Goal: Transaction & Acquisition: Purchase product/service

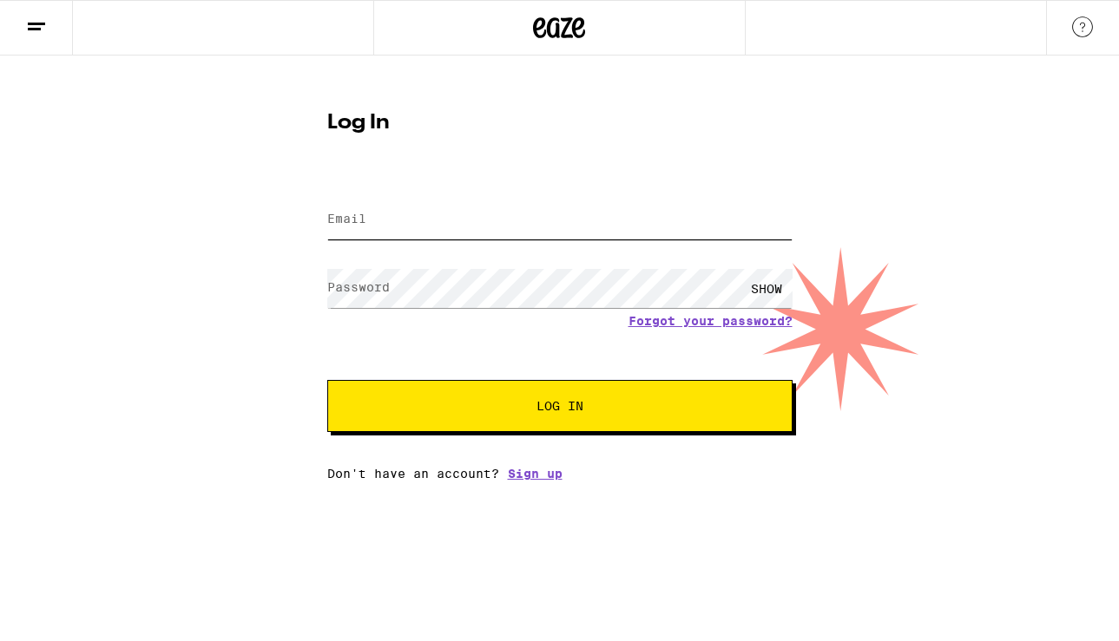
type input "[EMAIL_ADDRESS][DOMAIN_NAME]"
click at [514, 403] on span "Log In" at bounding box center [559, 406] width 325 height 12
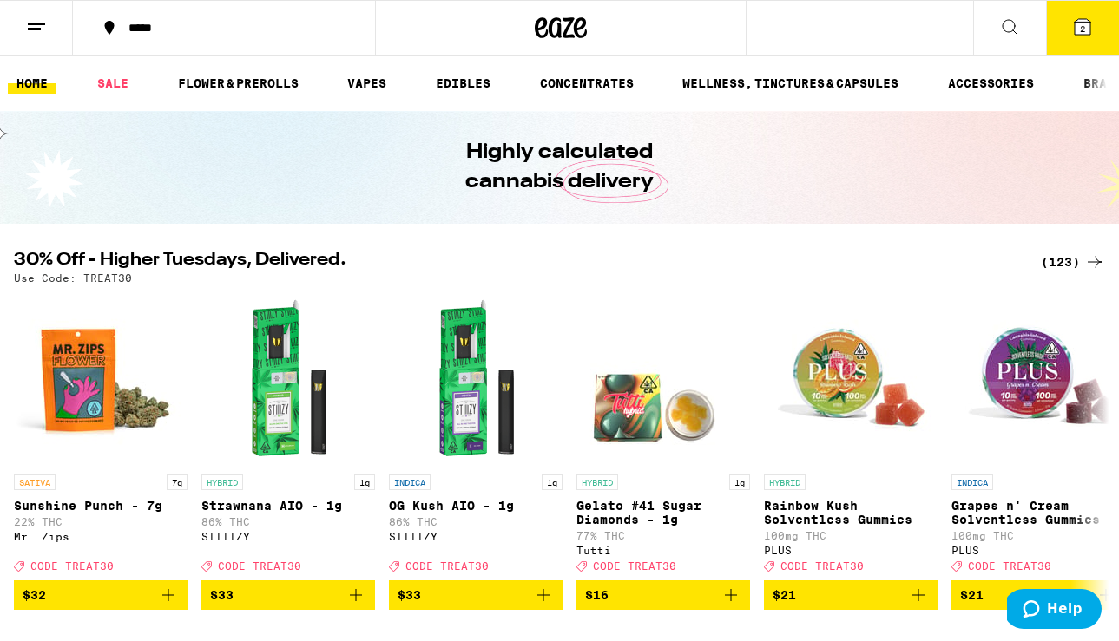
click at [1014, 39] on button at bounding box center [1009, 28] width 73 height 55
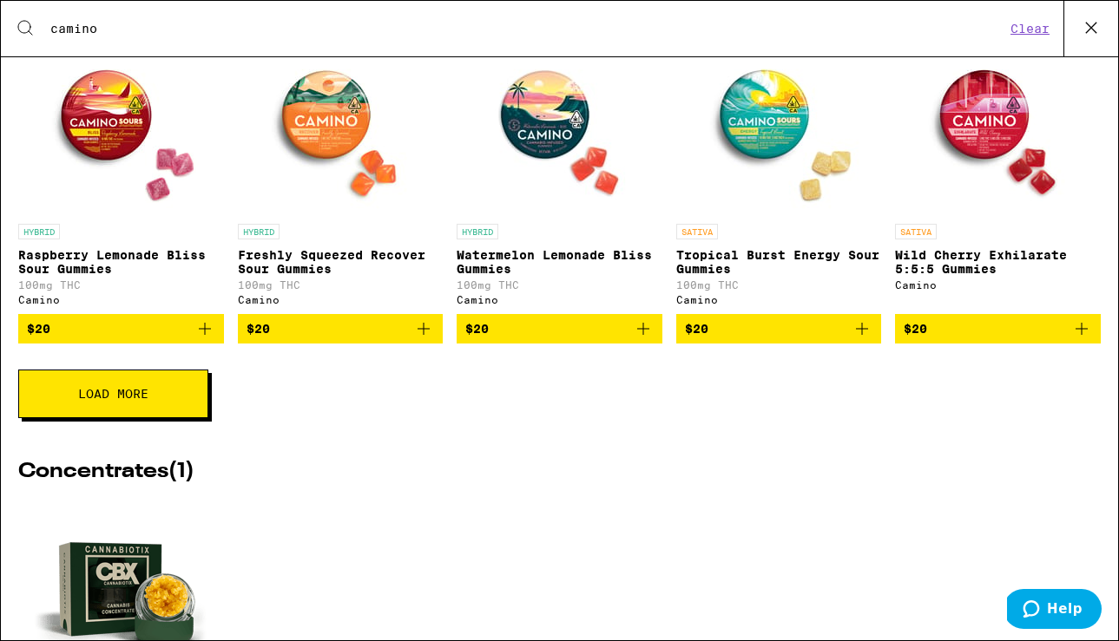
scroll to position [642, 0]
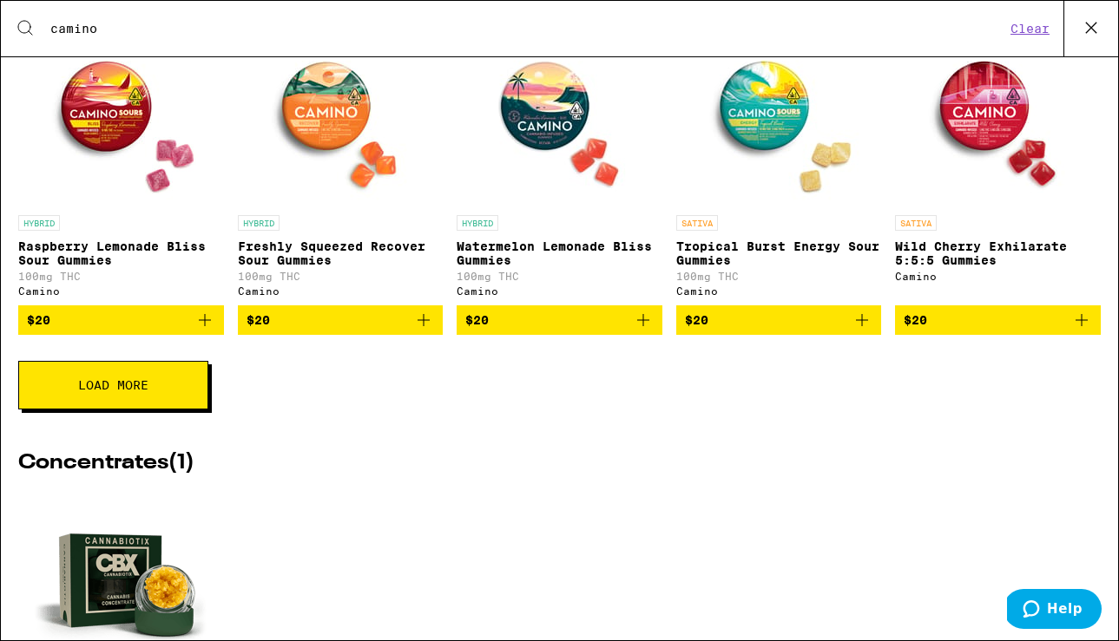
type input "camino"
click at [56, 398] on button "Load More" at bounding box center [113, 385] width 190 height 49
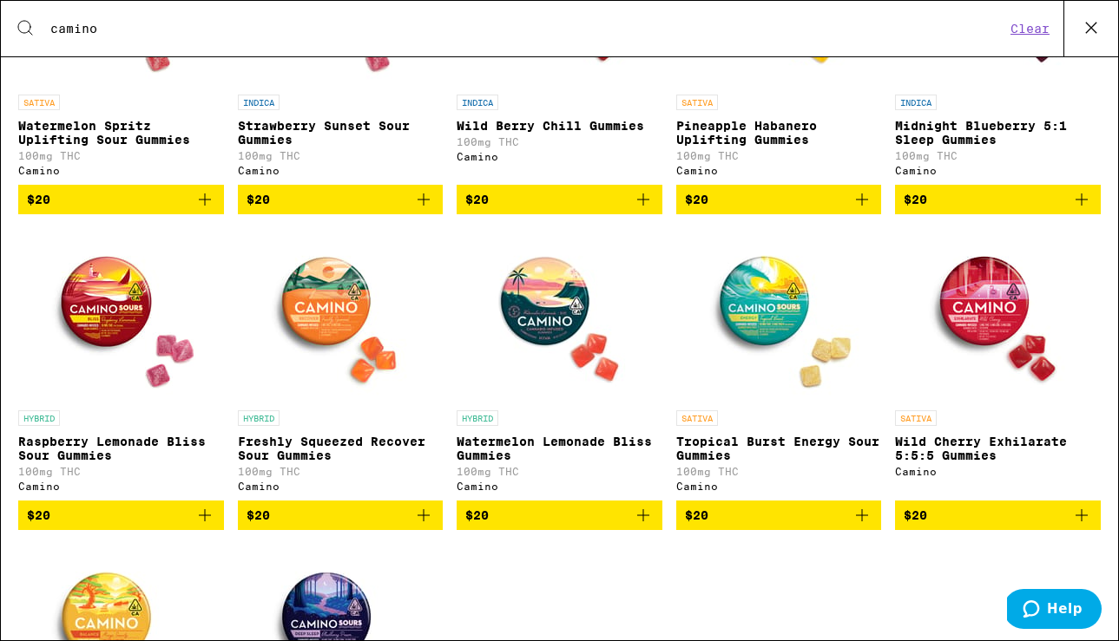
scroll to position [483, 0]
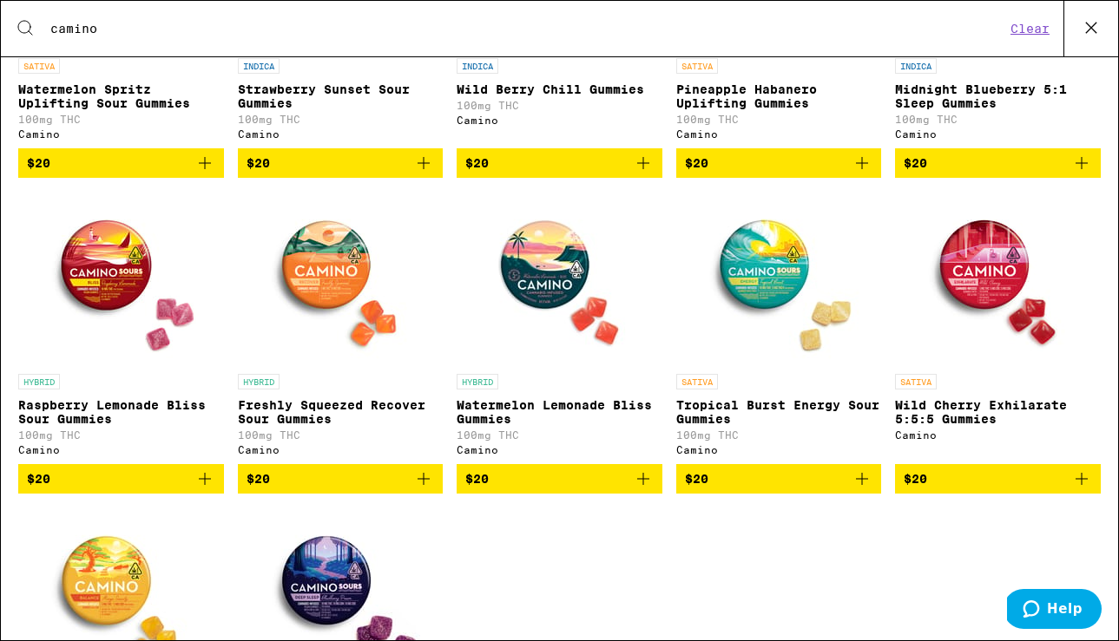
click at [863, 489] on icon "Add to bag" at bounding box center [861, 479] width 21 height 21
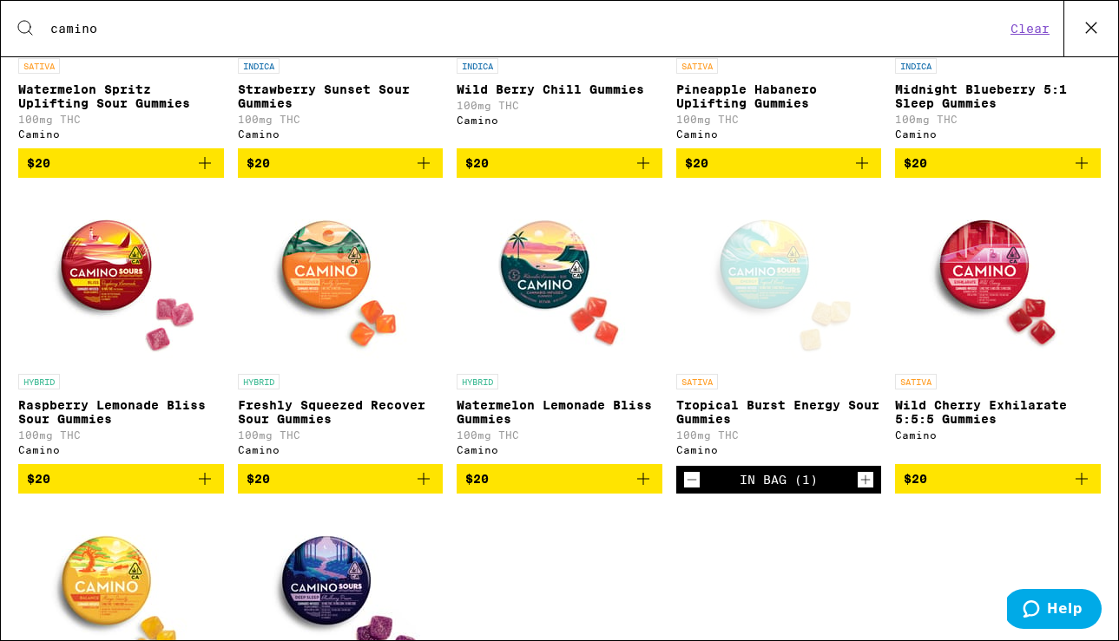
click at [1080, 489] on icon "Add to bag" at bounding box center [1081, 479] width 21 height 21
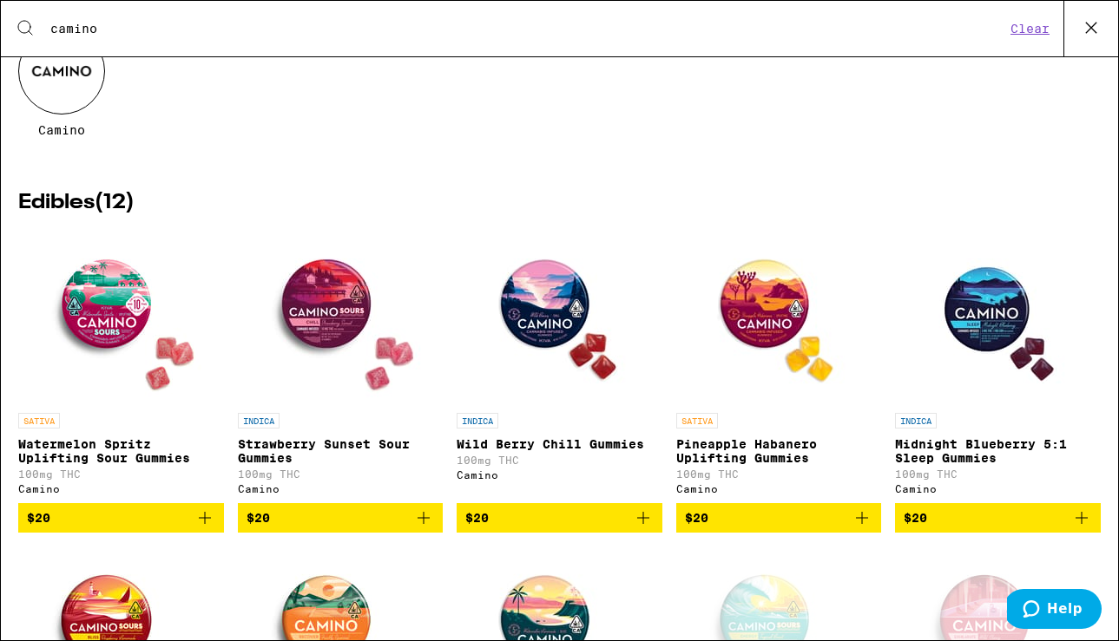
scroll to position [0, 0]
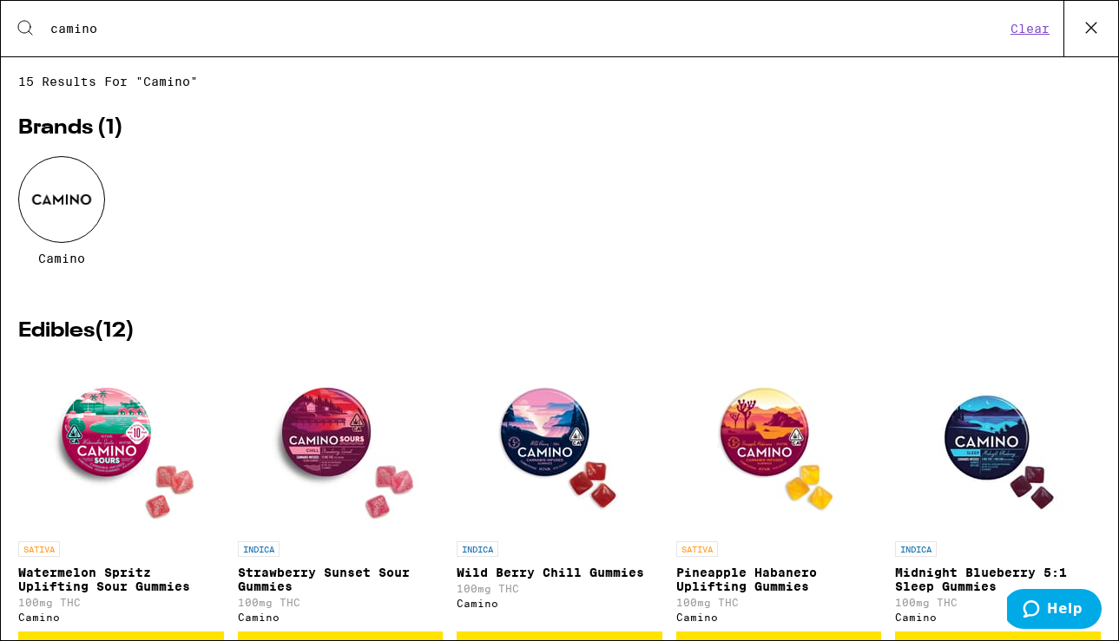
click at [1099, 28] on icon at bounding box center [1091, 28] width 26 height 26
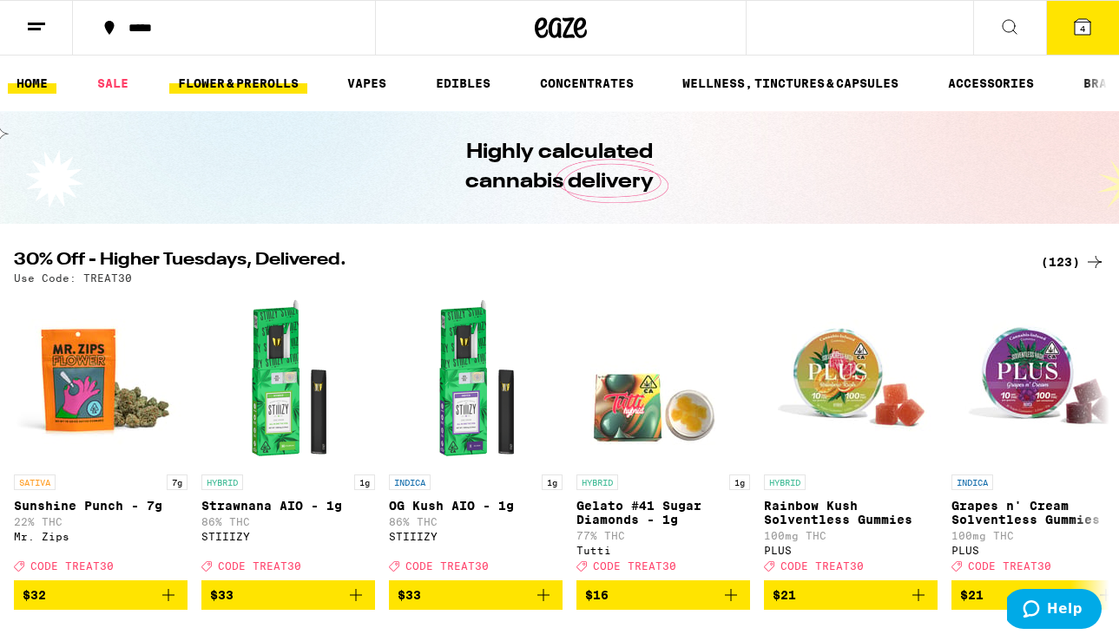
click at [253, 89] on link "FLOWER & PREROLLS" at bounding box center [238, 83] width 138 height 21
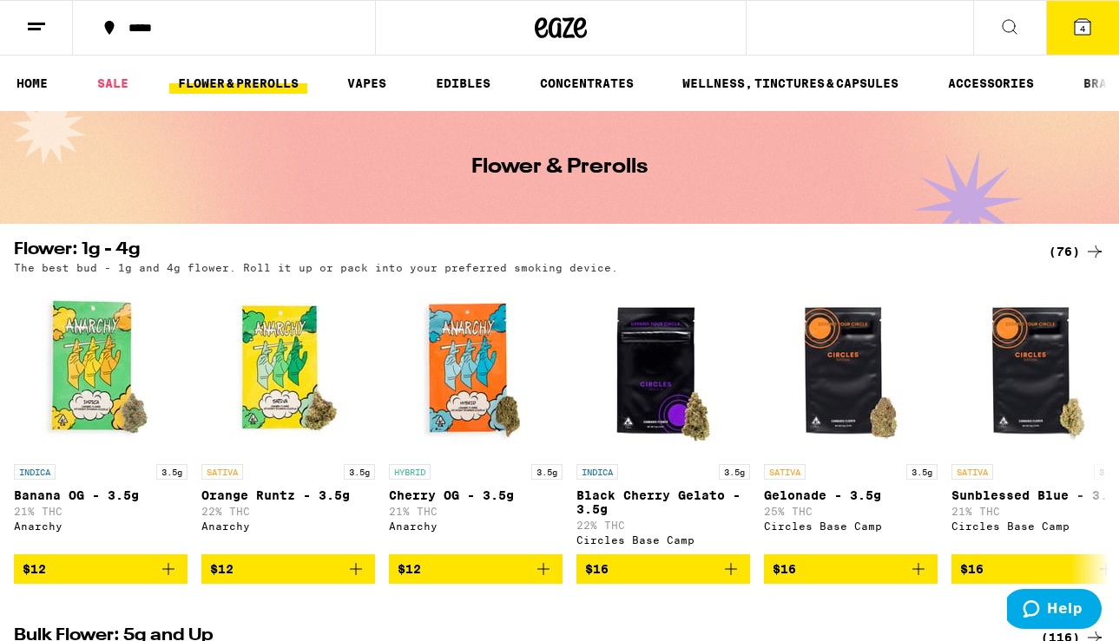
click at [839, 30] on div "***** 4" at bounding box center [559, 28] width 1119 height 56
click at [1024, 23] on button at bounding box center [1009, 28] width 73 height 55
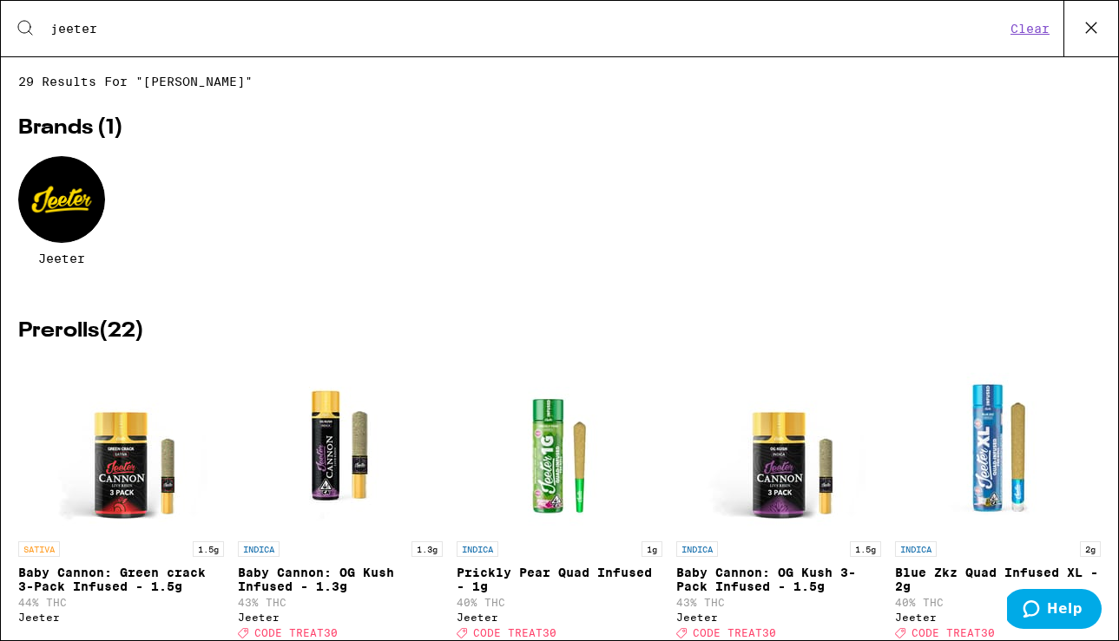
type input "jeeter"
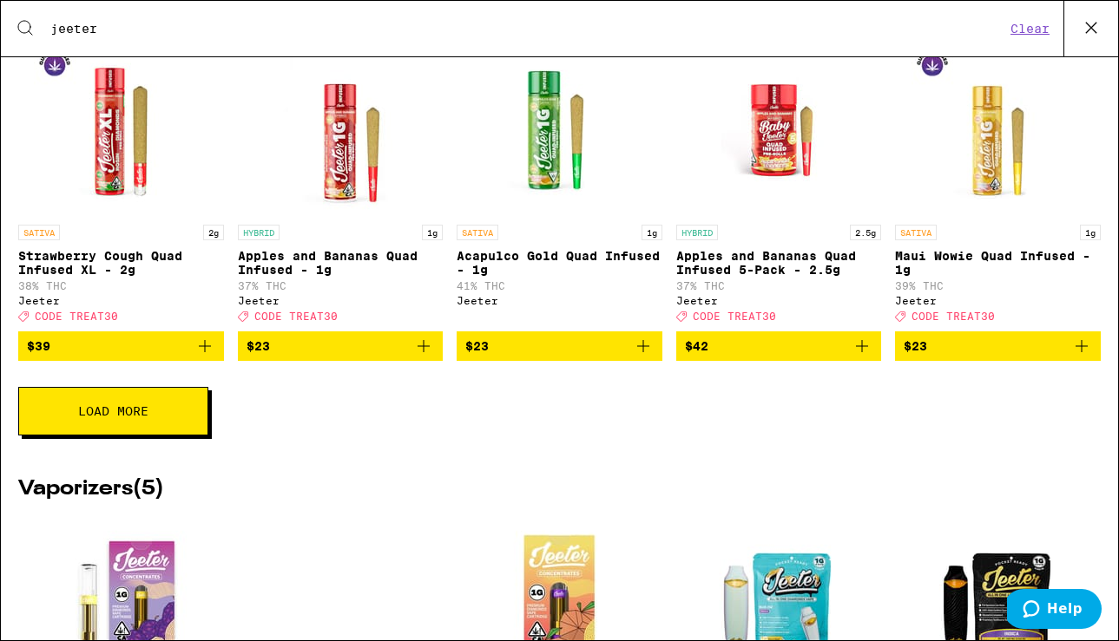
scroll to position [791, 0]
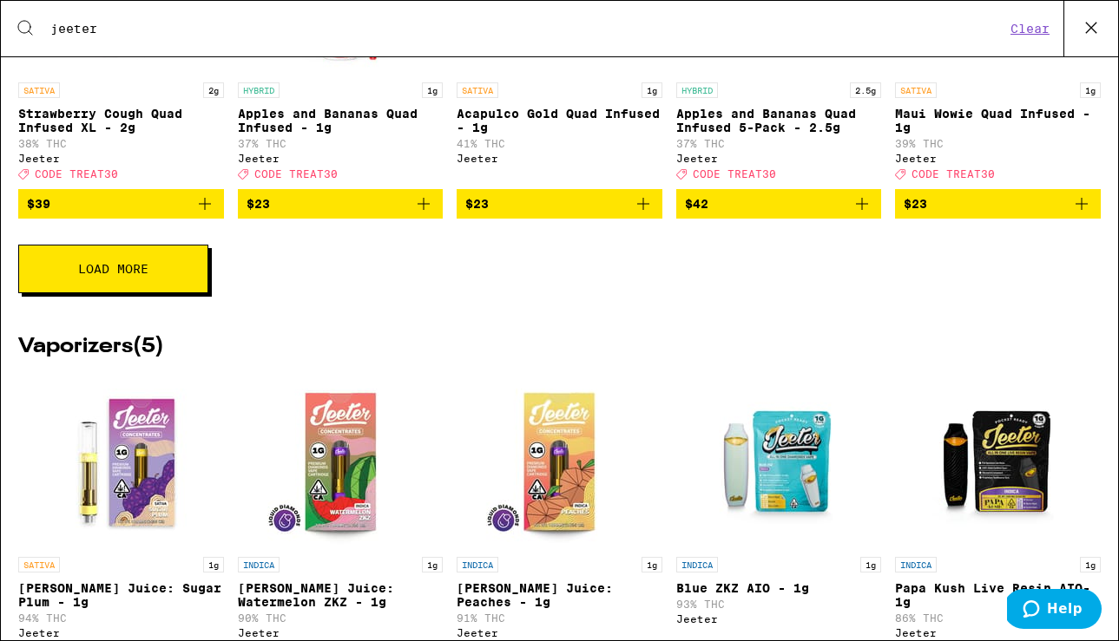
click at [96, 275] on span "Load More" at bounding box center [113, 269] width 70 height 12
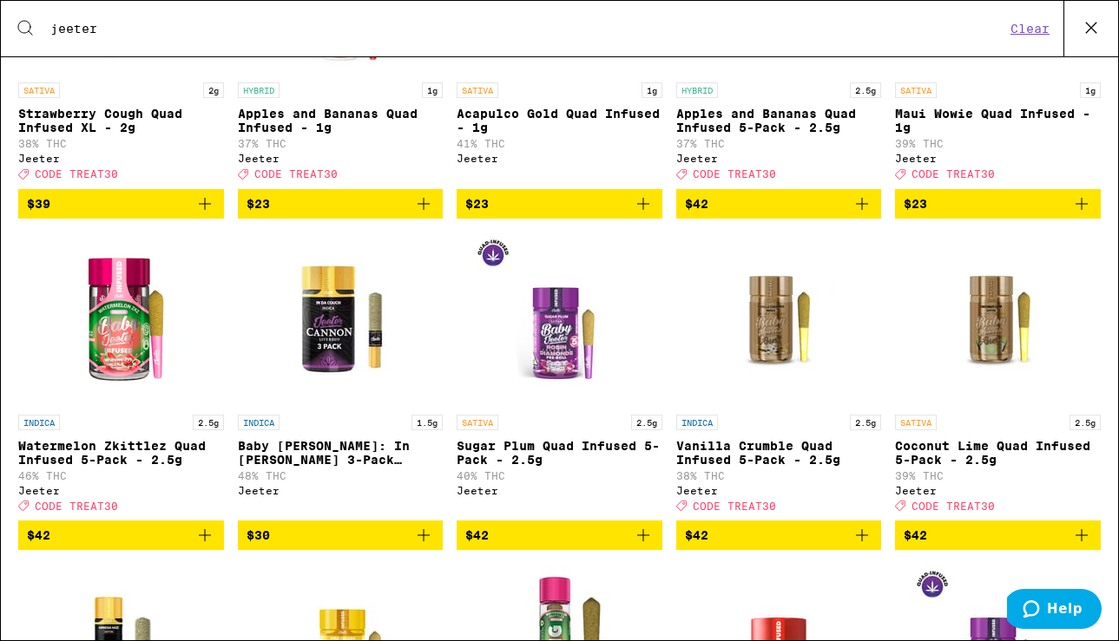
scroll to position [804, 0]
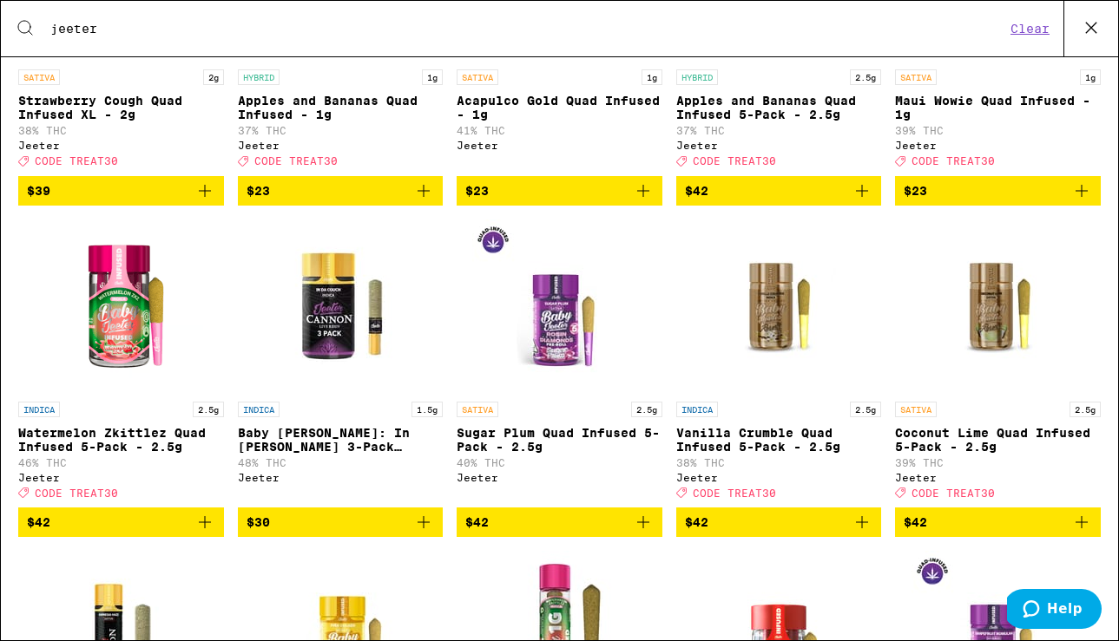
click at [202, 533] on icon "Add to bag" at bounding box center [204, 522] width 21 height 21
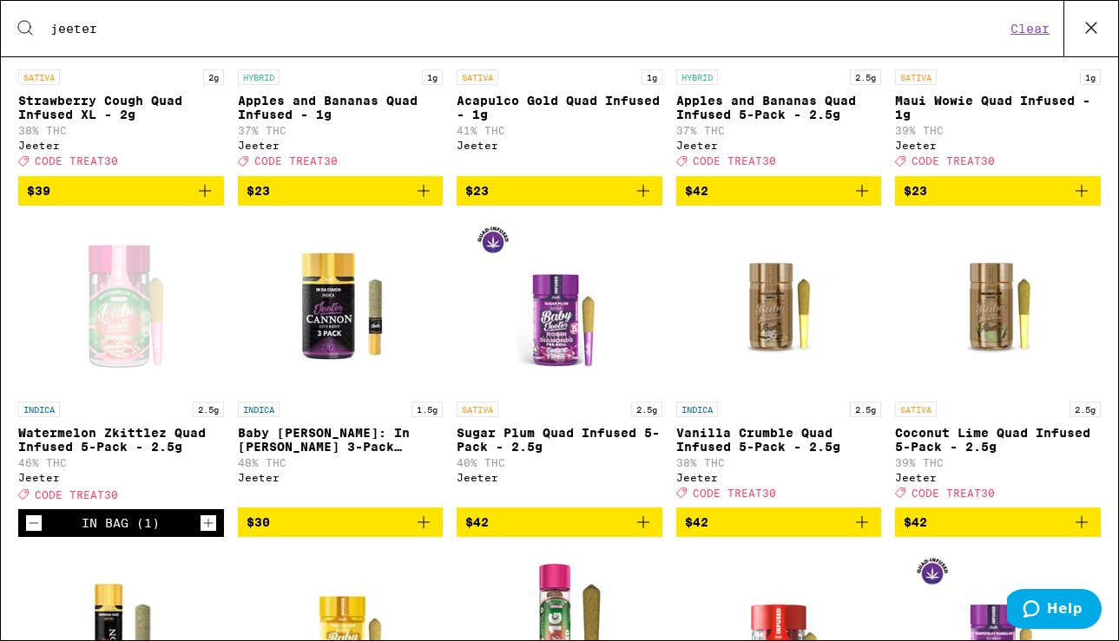
click at [864, 528] on icon "Add to bag" at bounding box center [862, 522] width 12 height 12
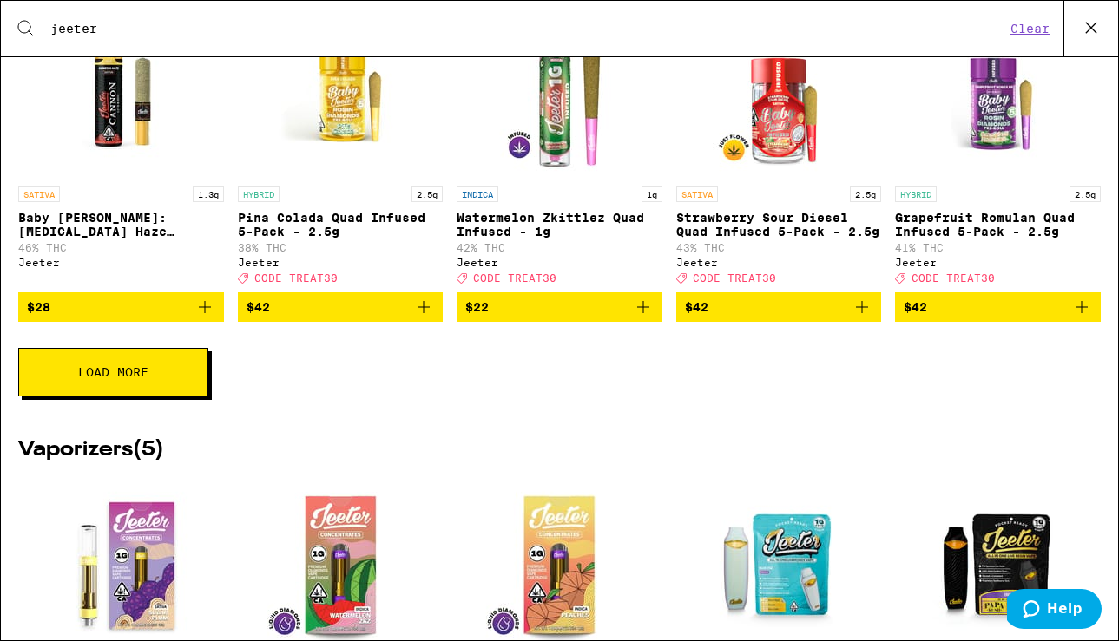
scroll to position [1361, 0]
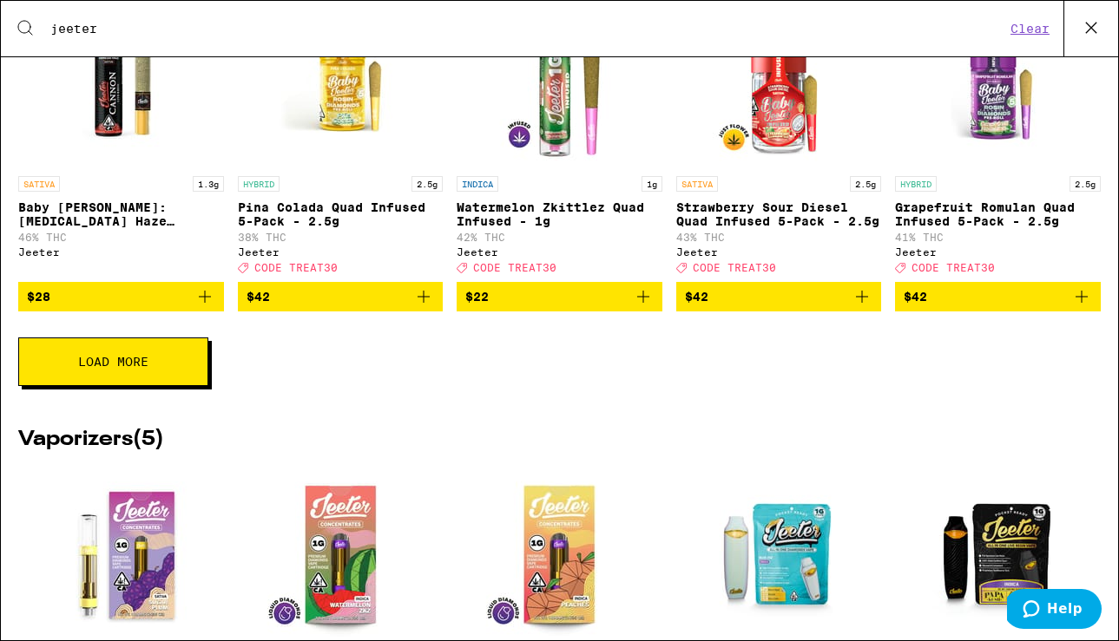
click at [110, 386] on button "Load More" at bounding box center [113, 362] width 190 height 49
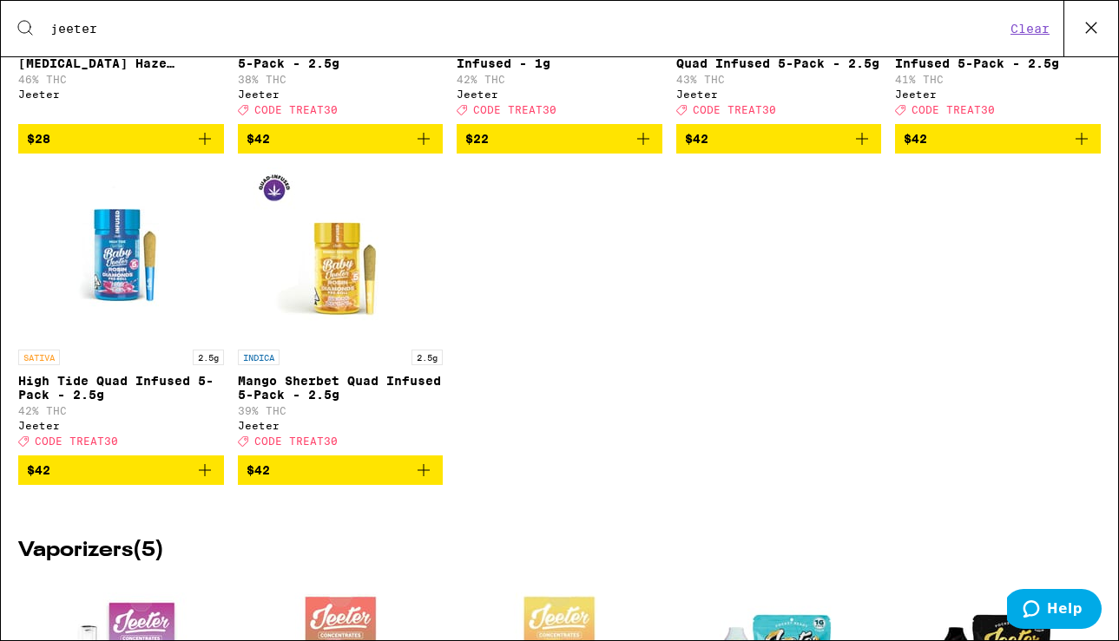
scroll to position [1532, 0]
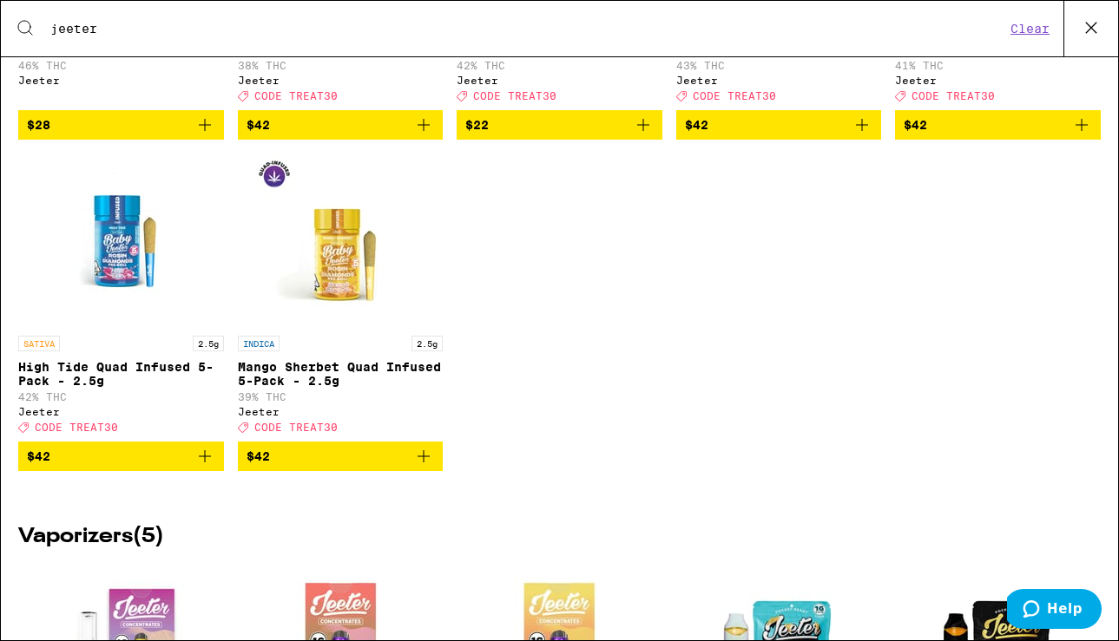
click at [200, 467] on icon "Add to bag" at bounding box center [204, 456] width 21 height 21
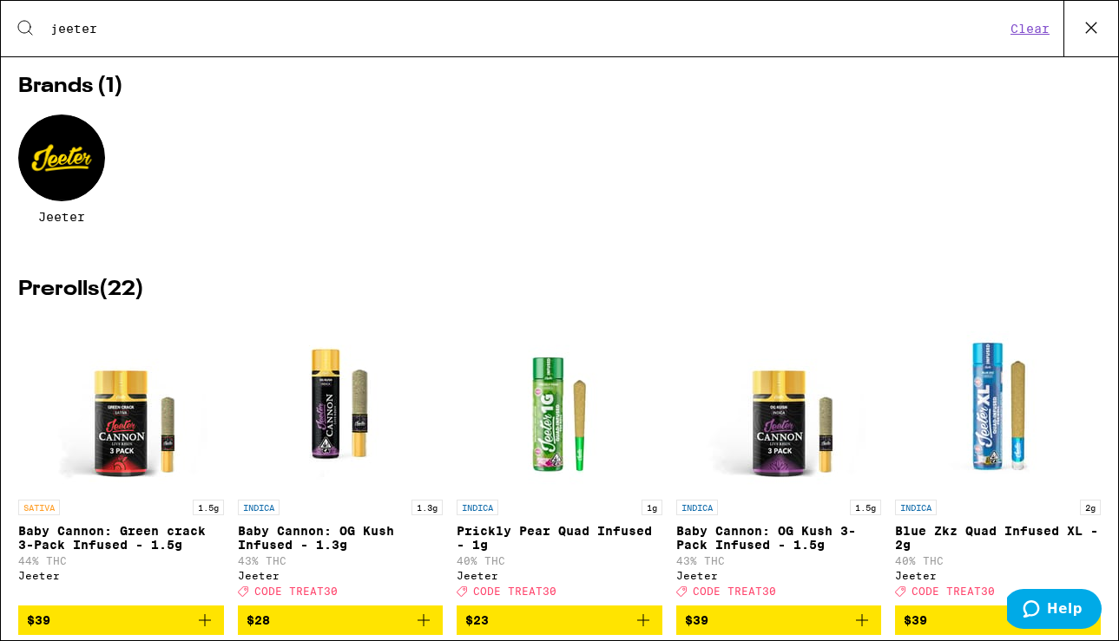
scroll to position [0, 0]
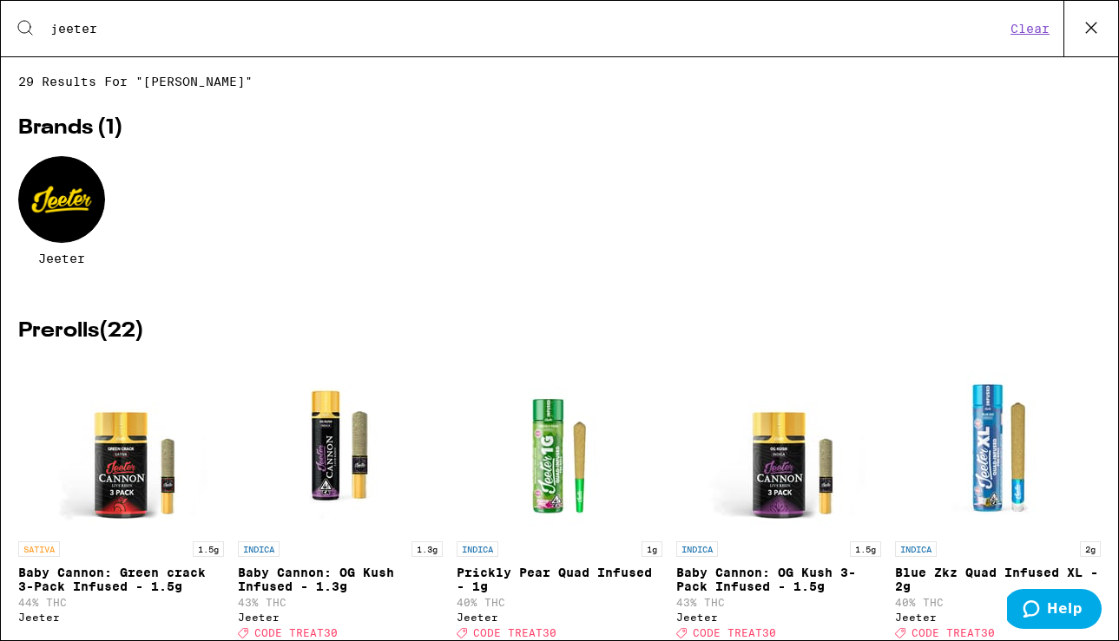
click at [1089, 26] on icon at bounding box center [1091, 28] width 10 height 10
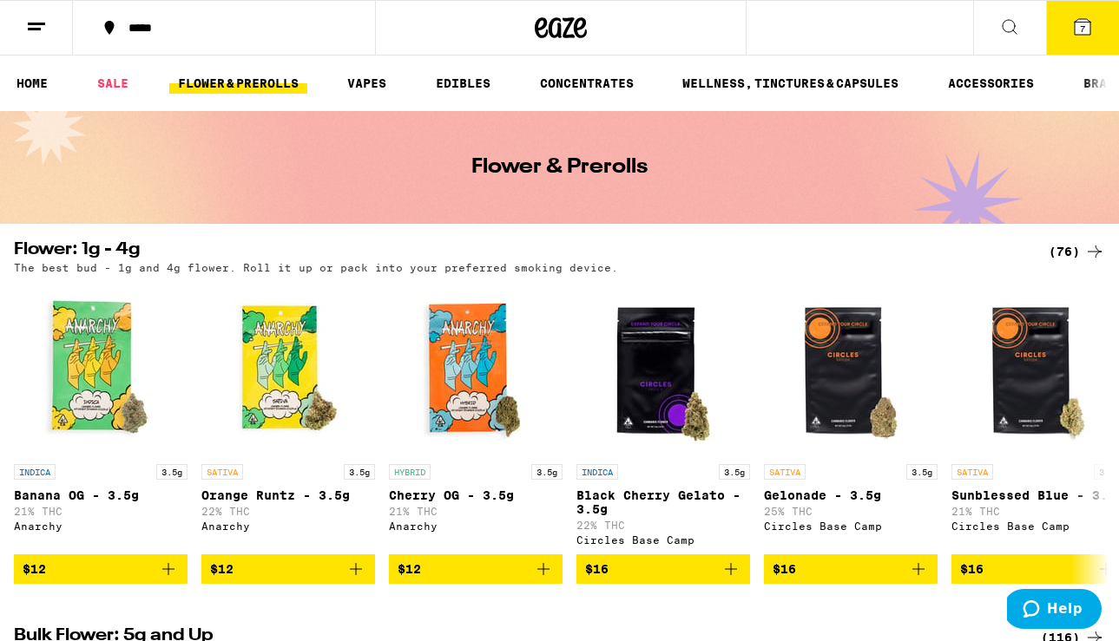
click at [1079, 21] on icon at bounding box center [1082, 27] width 16 height 16
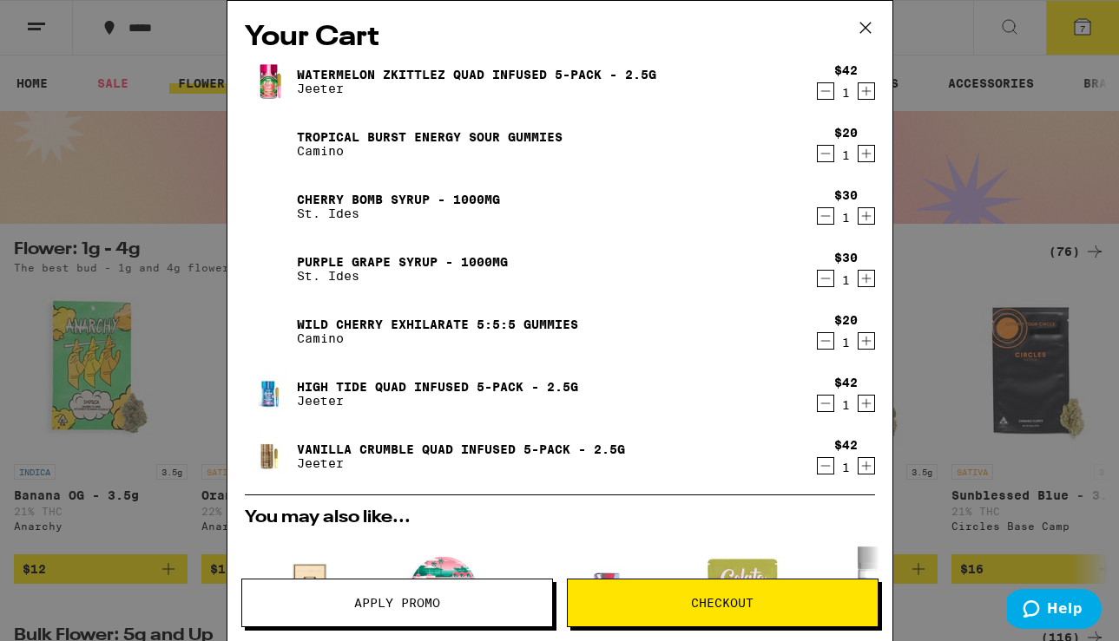
click at [829, 279] on icon "Decrement" at bounding box center [825, 278] width 16 height 21
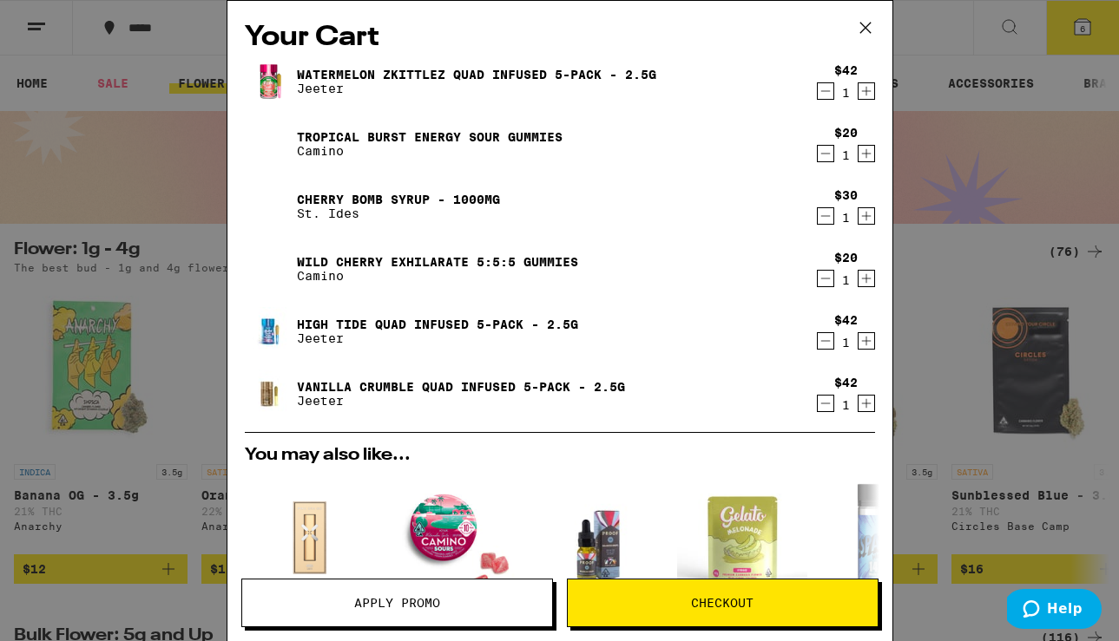
click at [826, 212] on icon "Decrement" at bounding box center [825, 216] width 16 height 21
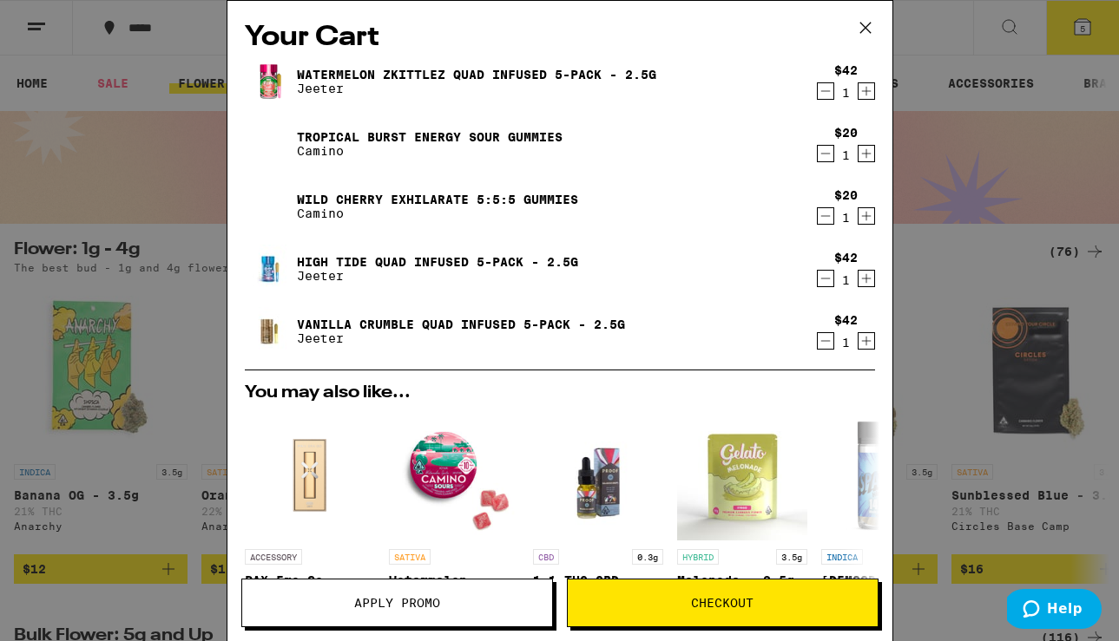
click at [202, 319] on div "Your Cart Watermelon Zkittlez Quad Infused 5-Pack - 2.5g Jeeter $42 1 Tropical …" at bounding box center [559, 320] width 1119 height 641
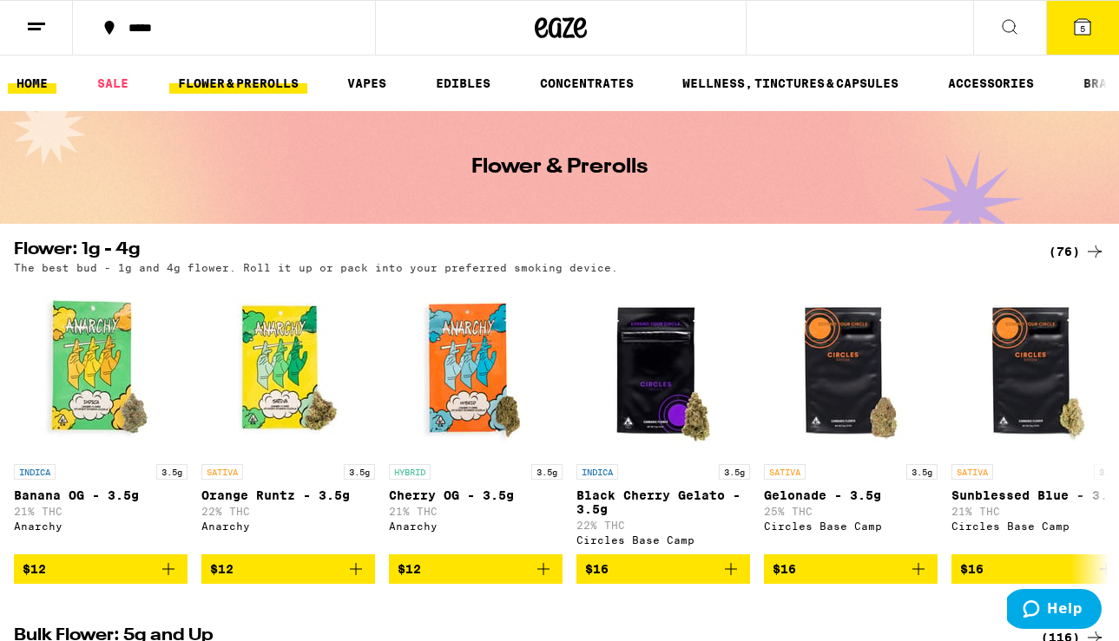
click at [28, 78] on link "HOME" at bounding box center [32, 83] width 49 height 21
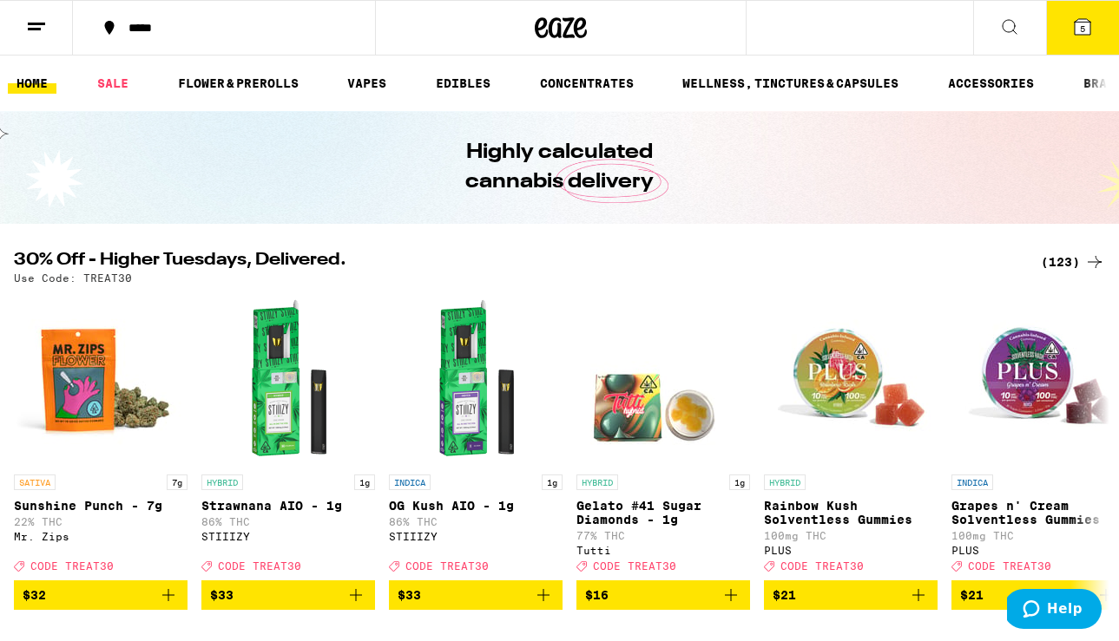
scroll to position [53, 0]
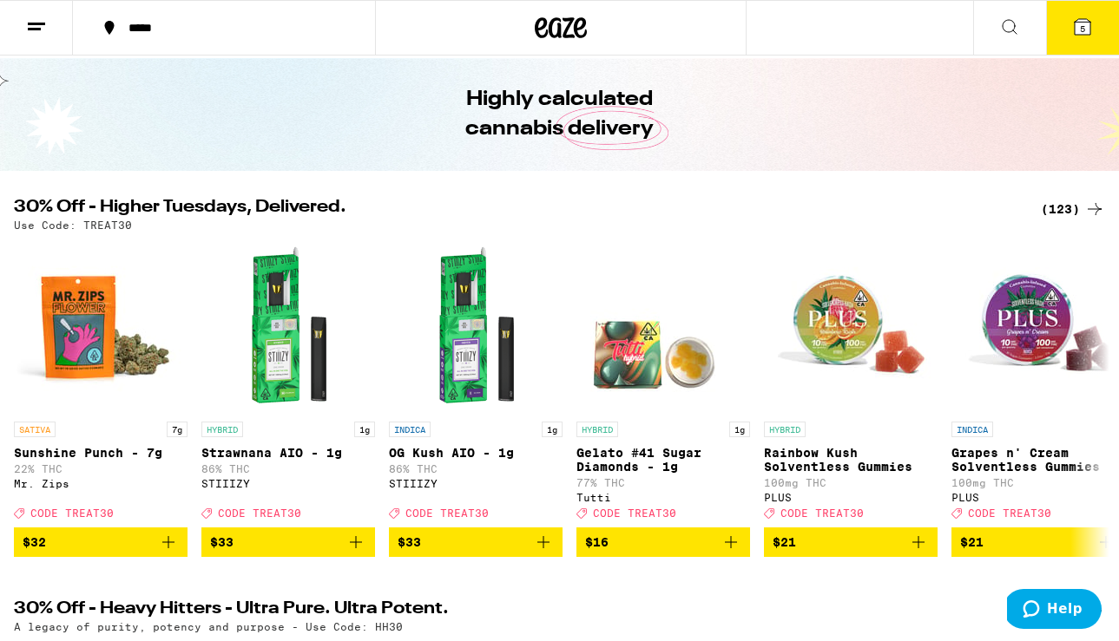
click at [1087, 18] on icon at bounding box center [1082, 26] width 21 height 21
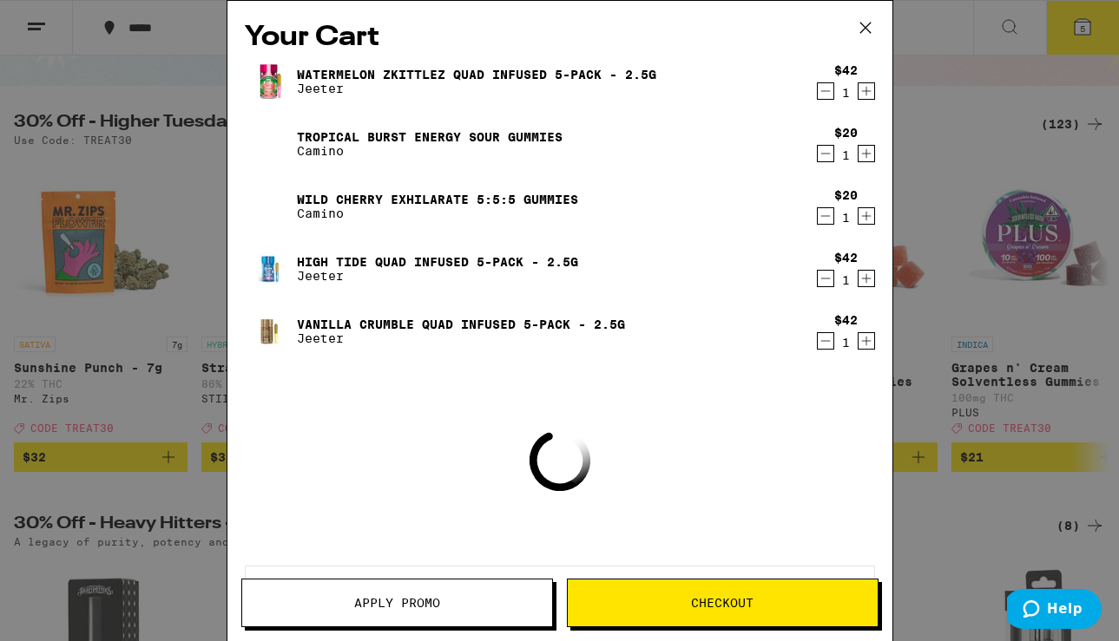
click at [416, 597] on span "Apply Promo" at bounding box center [397, 603] width 86 height 12
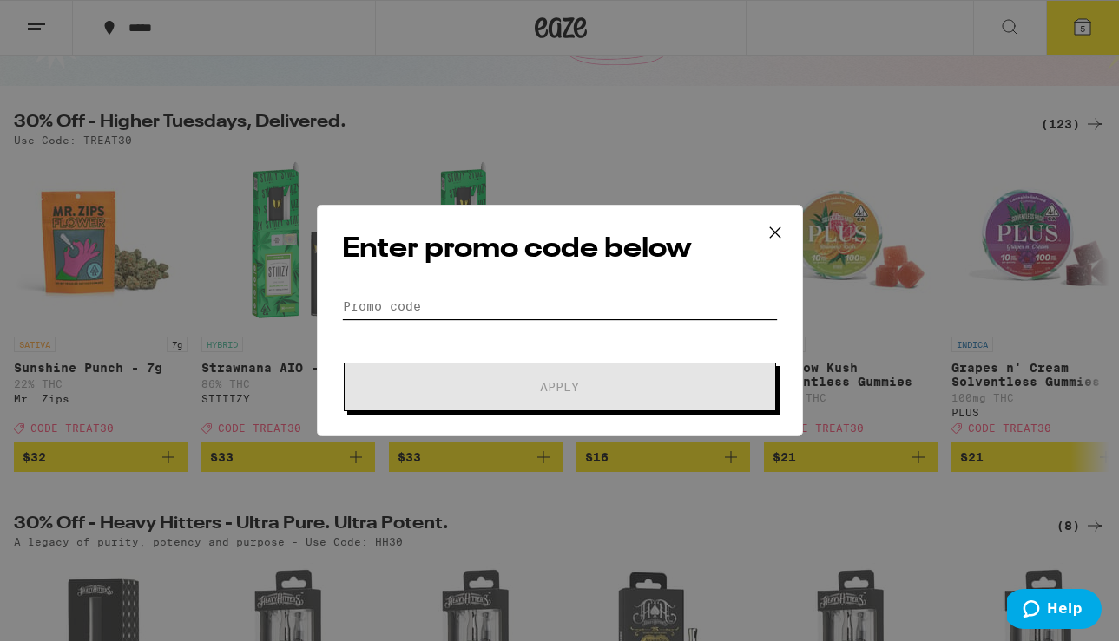
click at [397, 296] on input "Promo Code" at bounding box center [560, 306] width 436 height 26
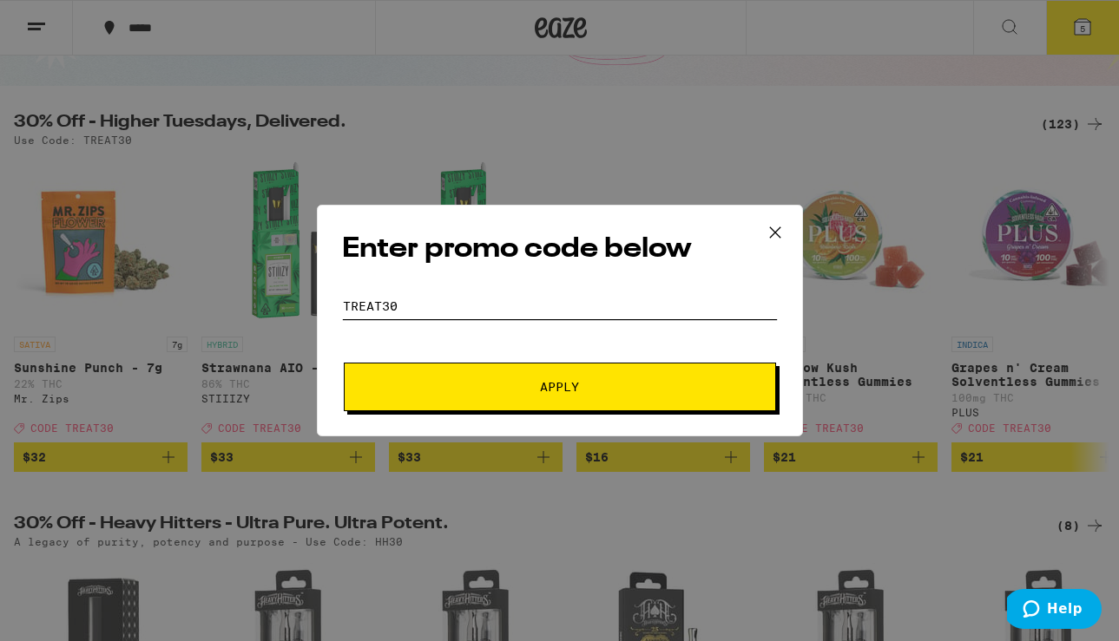
type input "TREAT30"
click at [534, 393] on button "Apply" at bounding box center [560, 387] width 432 height 49
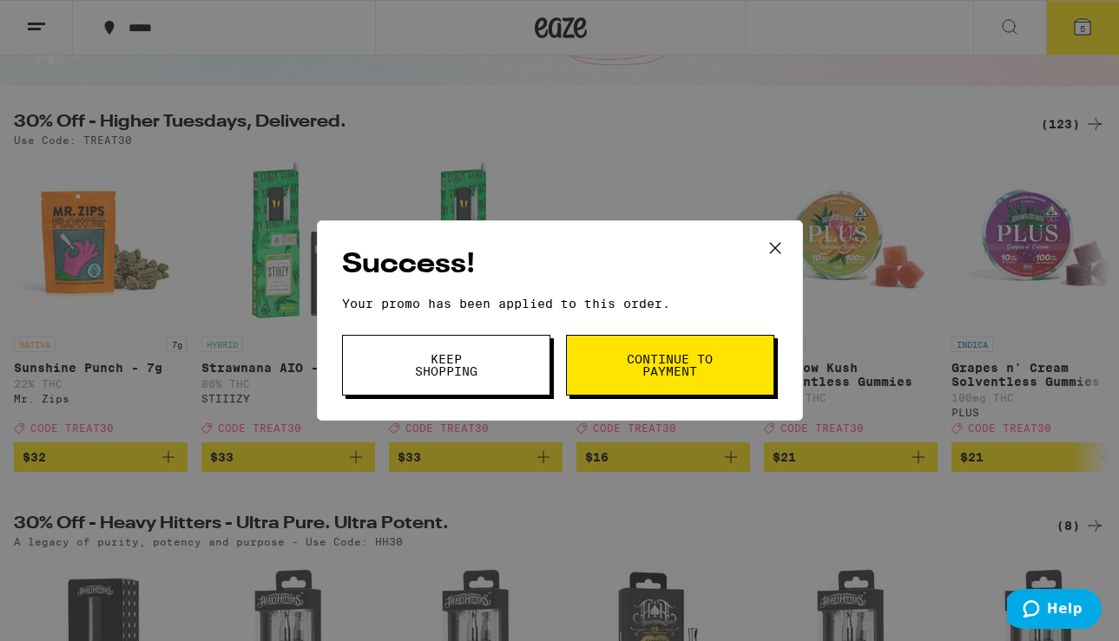
click at [672, 373] on span "Continue to payment" at bounding box center [670, 365] width 89 height 24
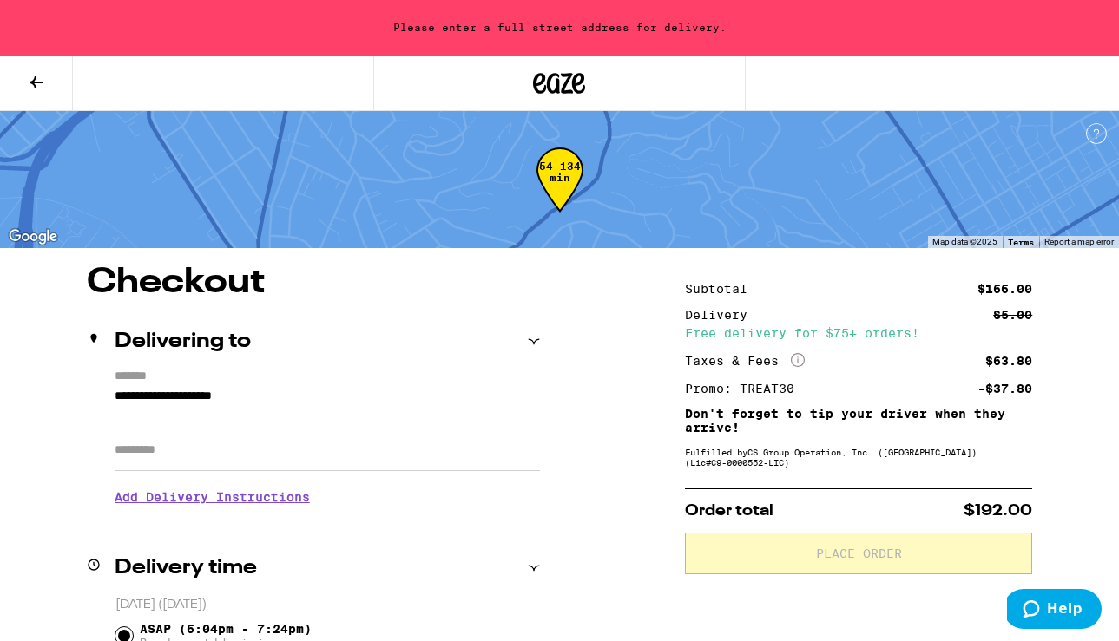
click at [252, 399] on input "**********" at bounding box center [327, 401] width 425 height 30
click at [113, 395] on div "**********" at bounding box center [313, 445] width 453 height 150
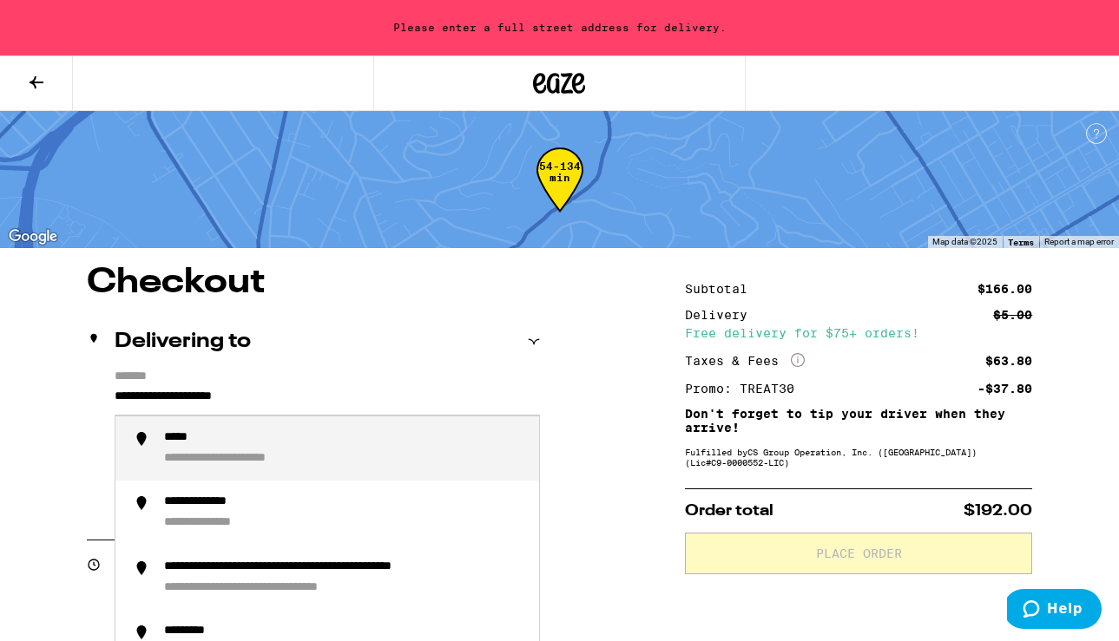
click at [124, 399] on input "**********" at bounding box center [327, 401] width 425 height 30
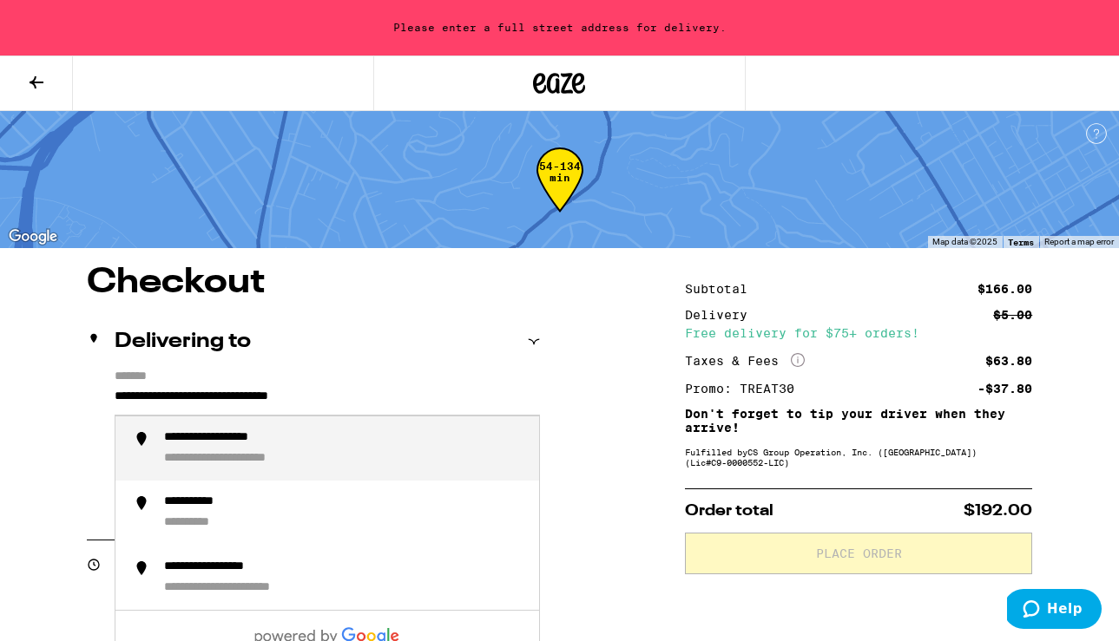
click at [220, 457] on div "**********" at bounding box center [254, 459] width 180 height 16
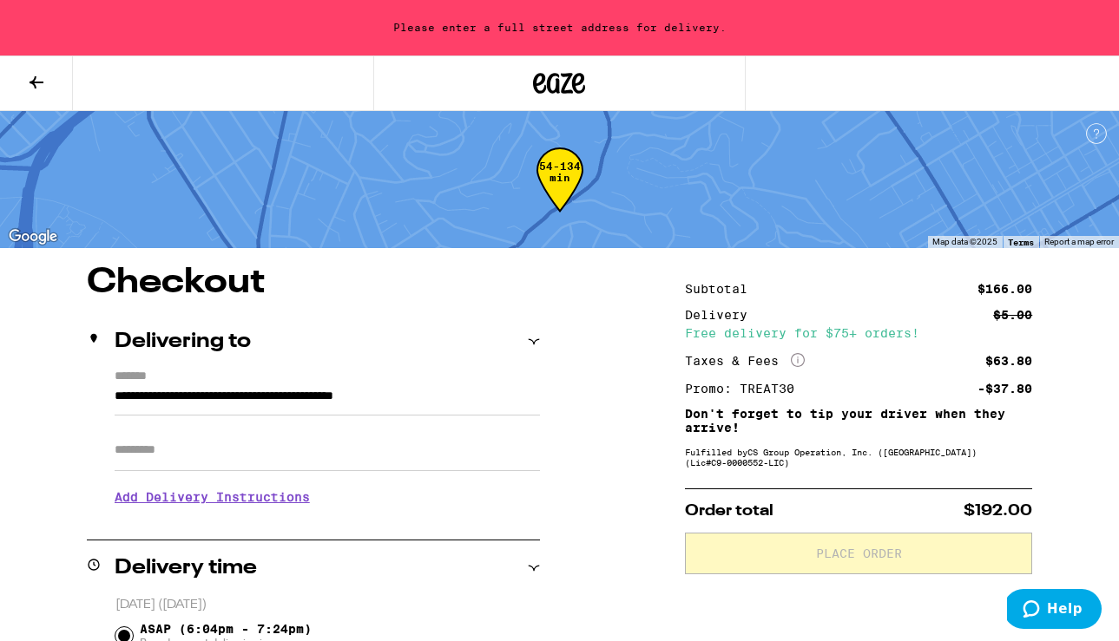
type input "**********"
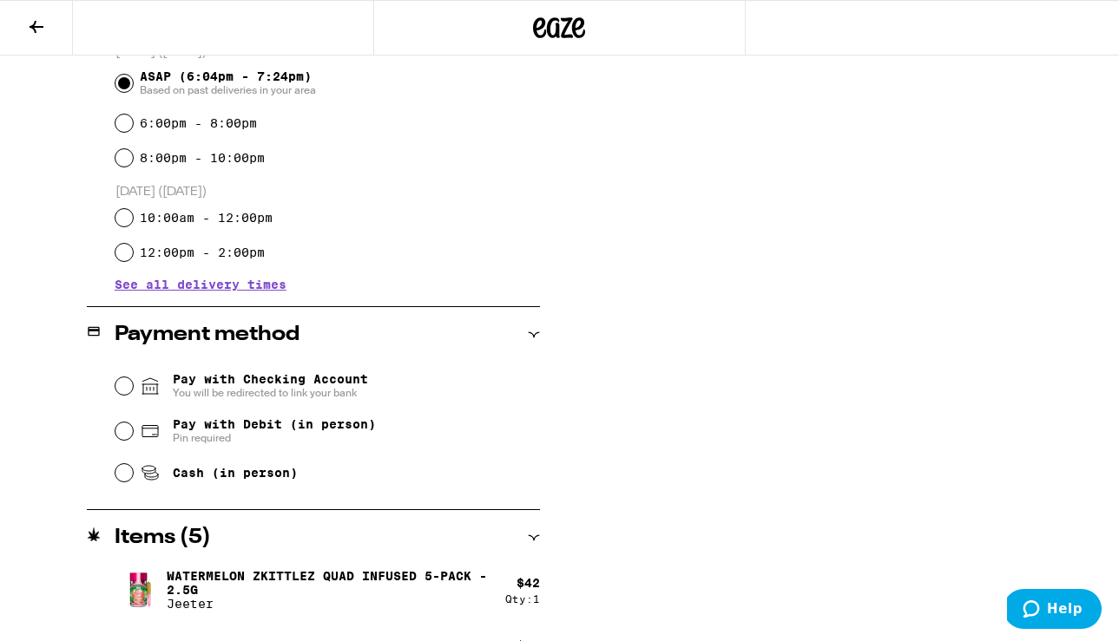
scroll to position [499, 0]
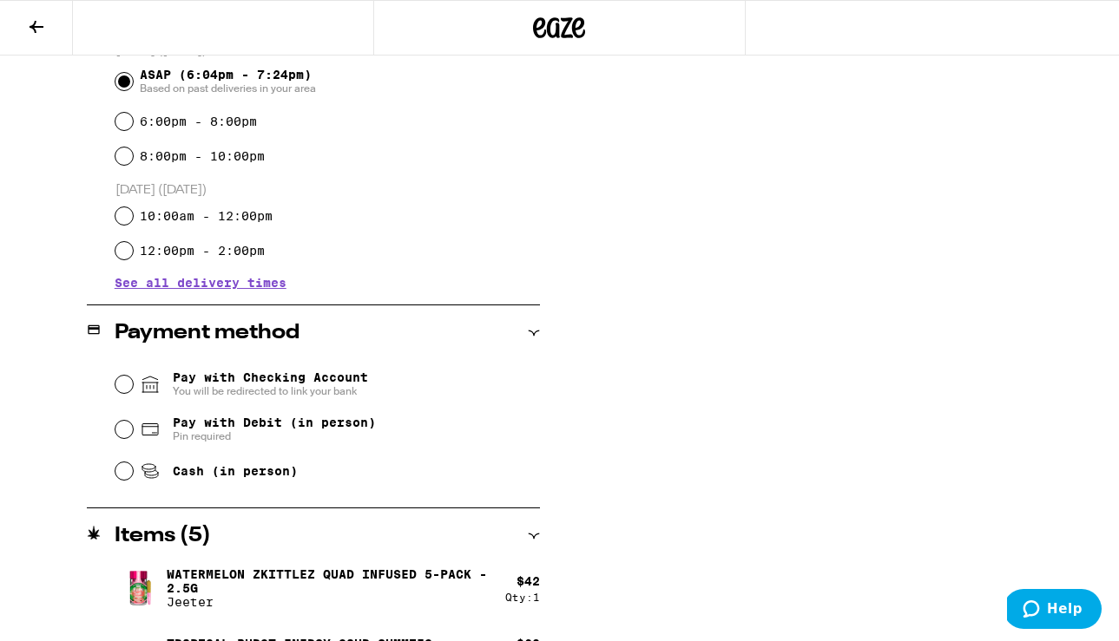
click at [133, 434] on div "Pay with Debit (in person) Pin required" at bounding box center [327, 429] width 424 height 45
click at [124, 434] on input "Pay with Debit (in person) Pin required" at bounding box center [123, 429] width 17 height 17
radio input "true"
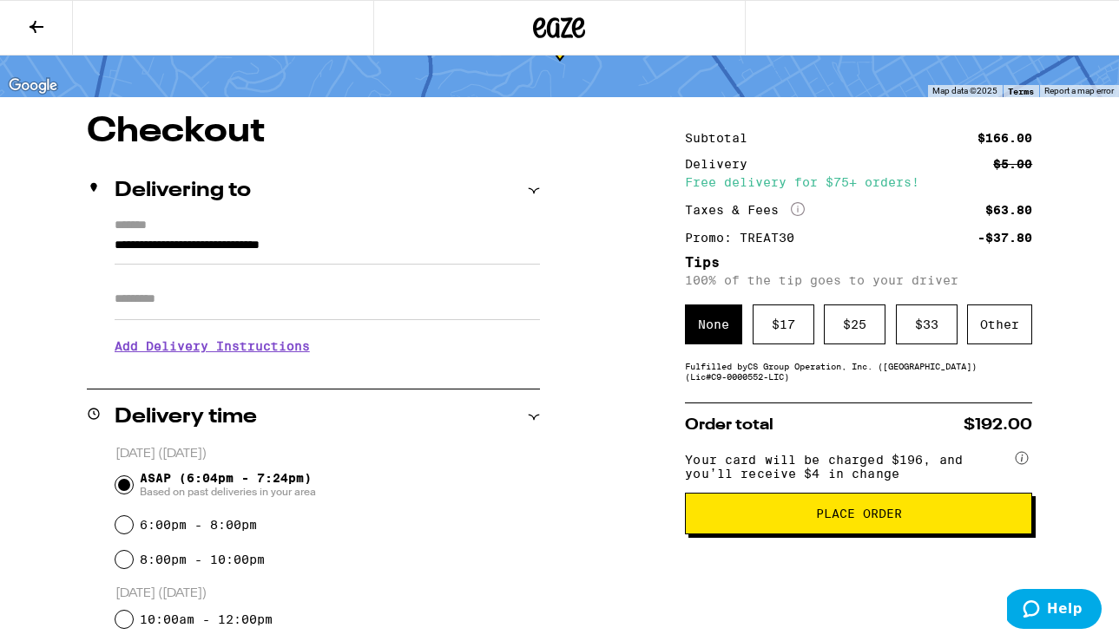
scroll to position [134, 0]
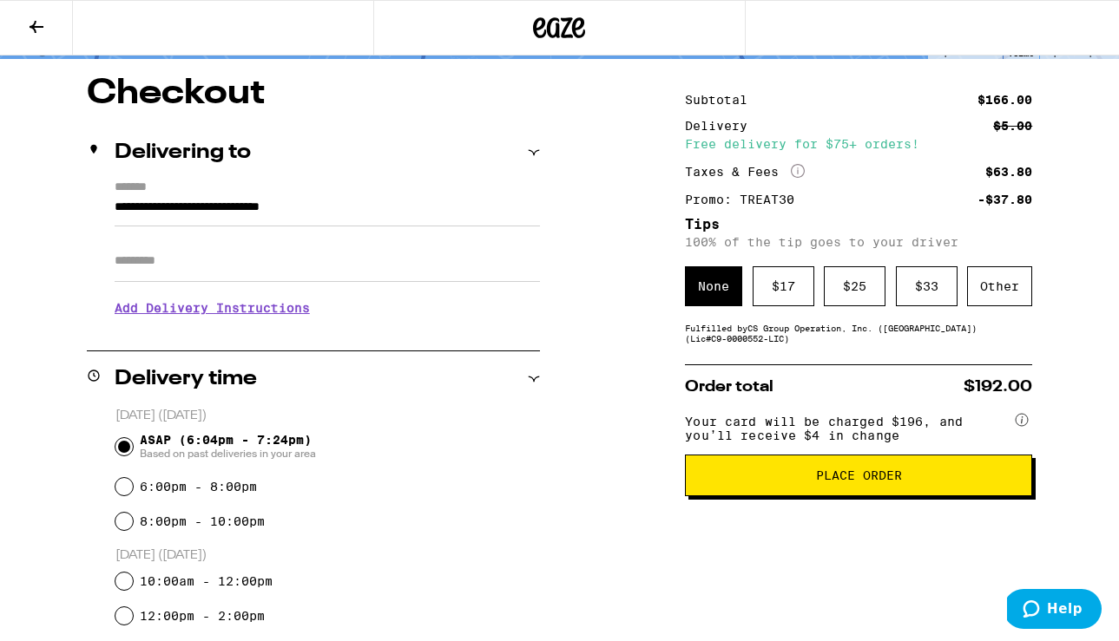
click at [892, 482] on span "Place Order" at bounding box center [859, 475] width 86 height 12
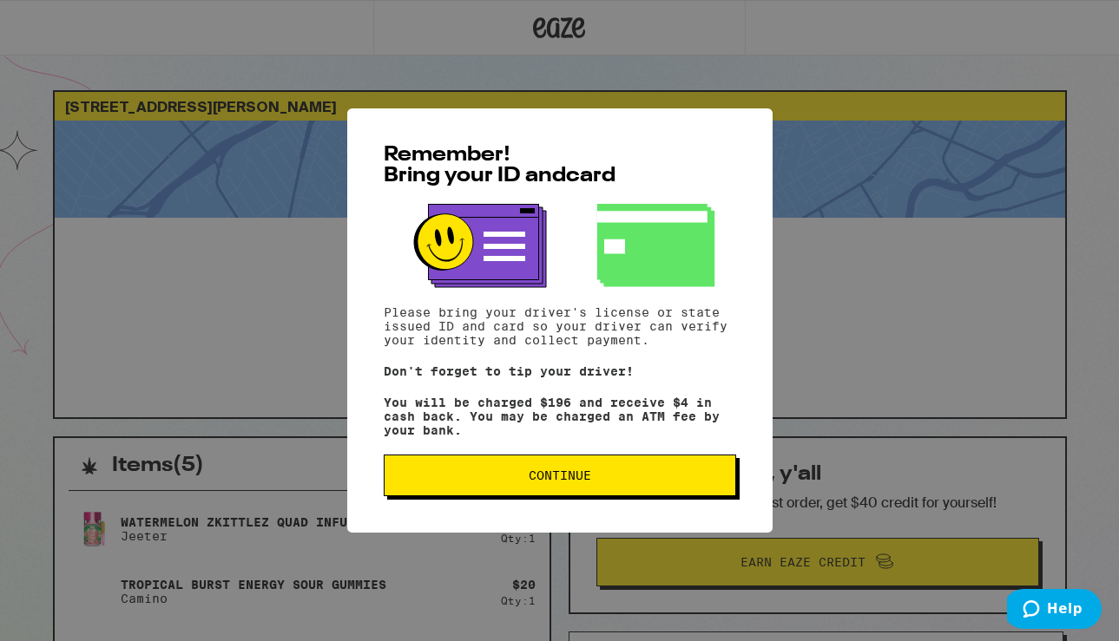
click at [591, 490] on button "Continue" at bounding box center [560, 476] width 352 height 42
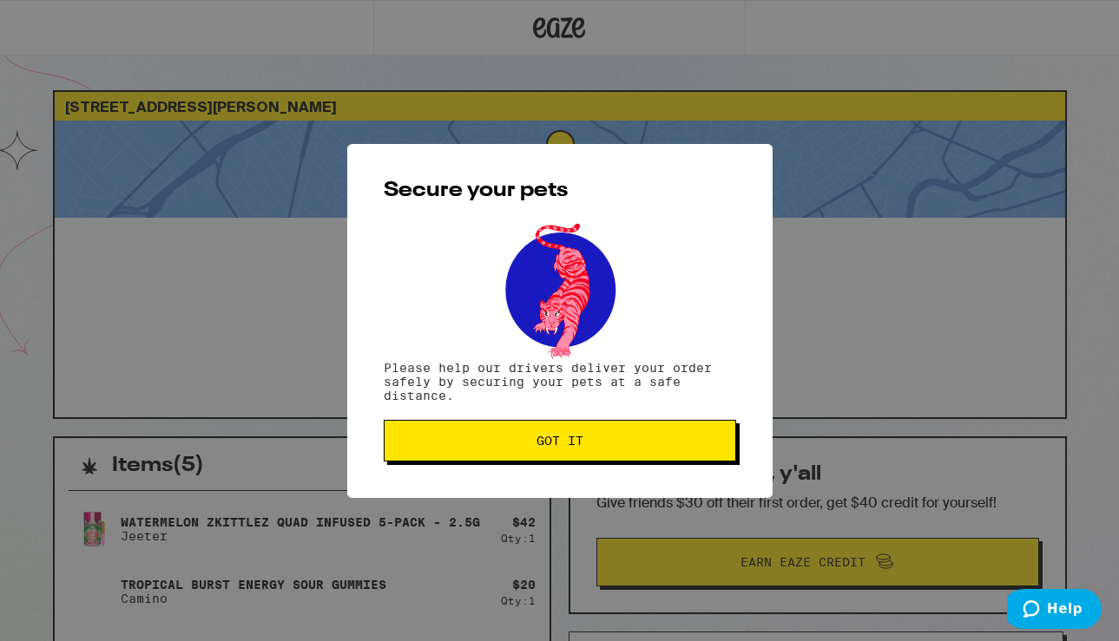
click at [581, 444] on span "Got it" at bounding box center [559, 441] width 47 height 12
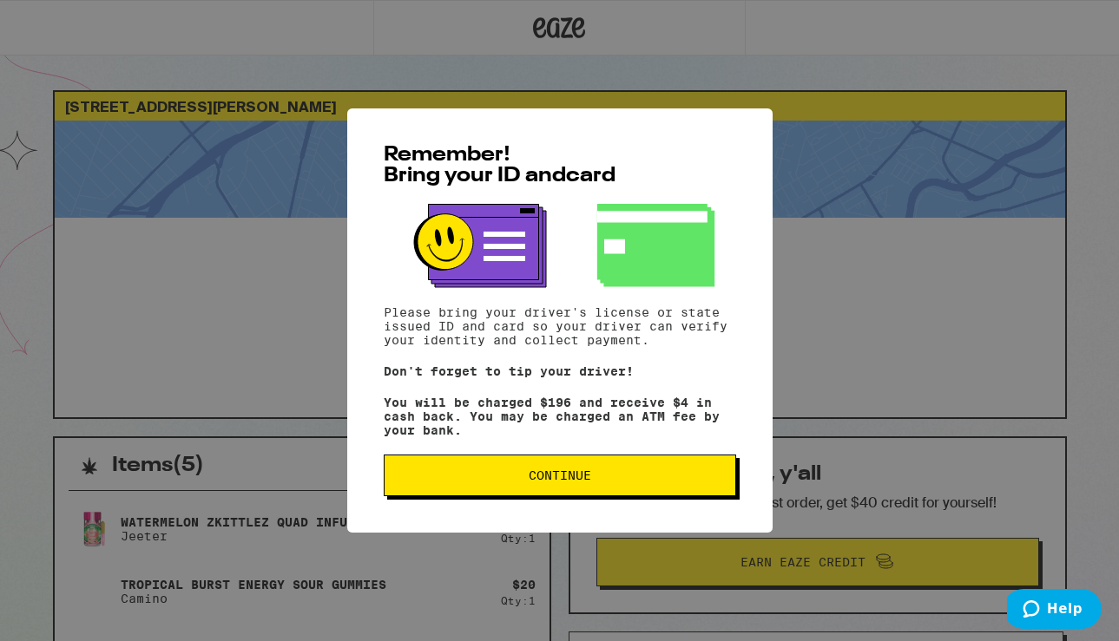
click at [582, 482] on span "Continue" at bounding box center [559, 475] width 62 height 12
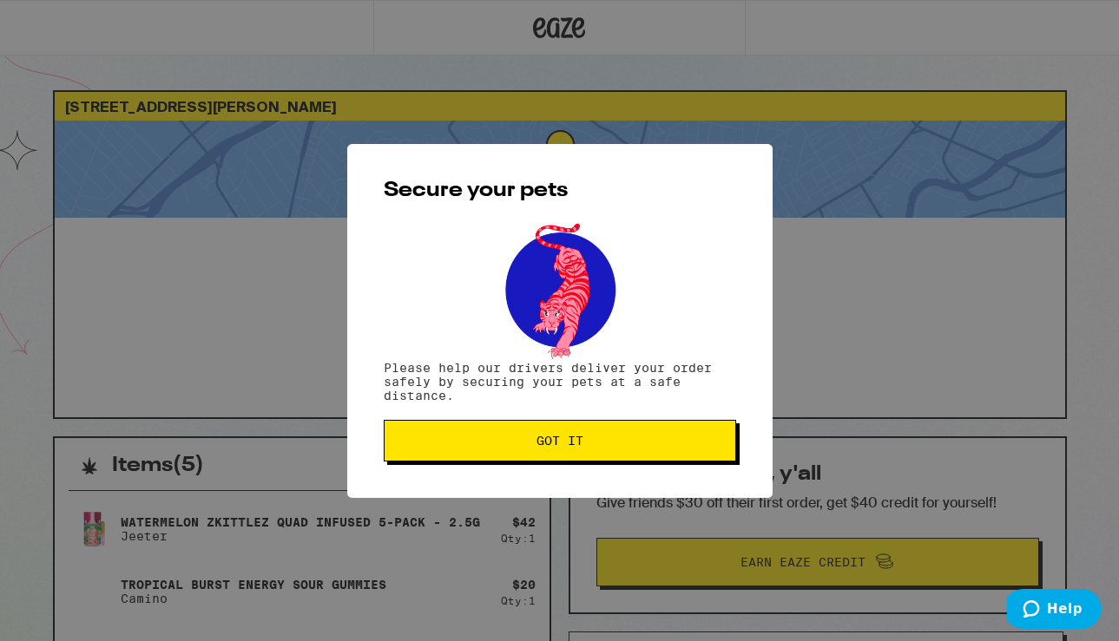
click at [576, 440] on span "Got it" at bounding box center [559, 441] width 47 height 12
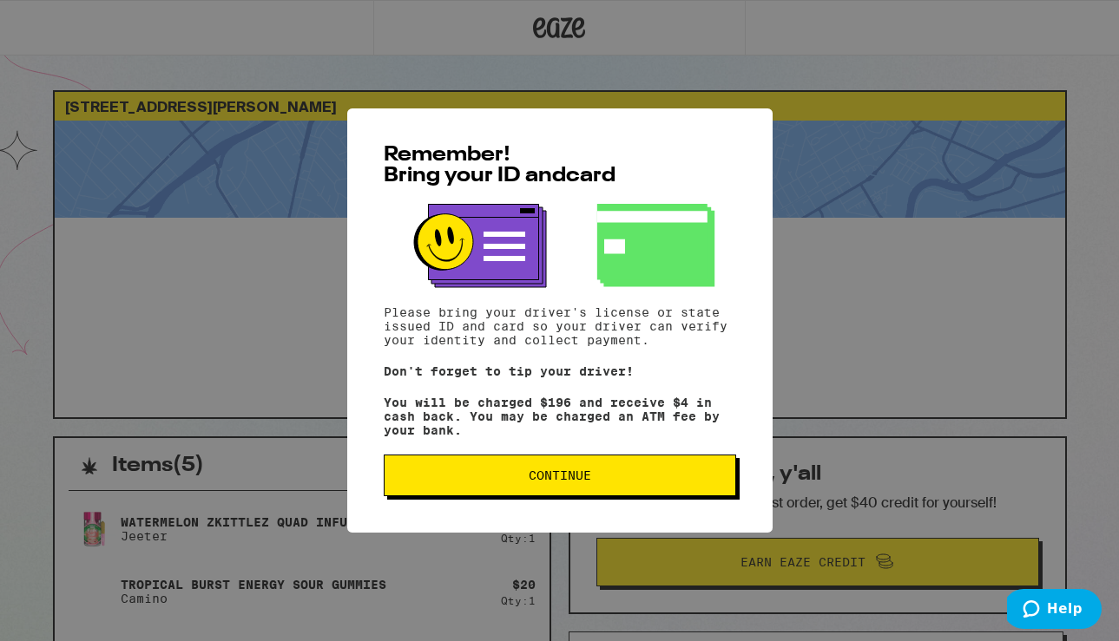
click at [555, 482] on span "Continue" at bounding box center [559, 475] width 62 height 12
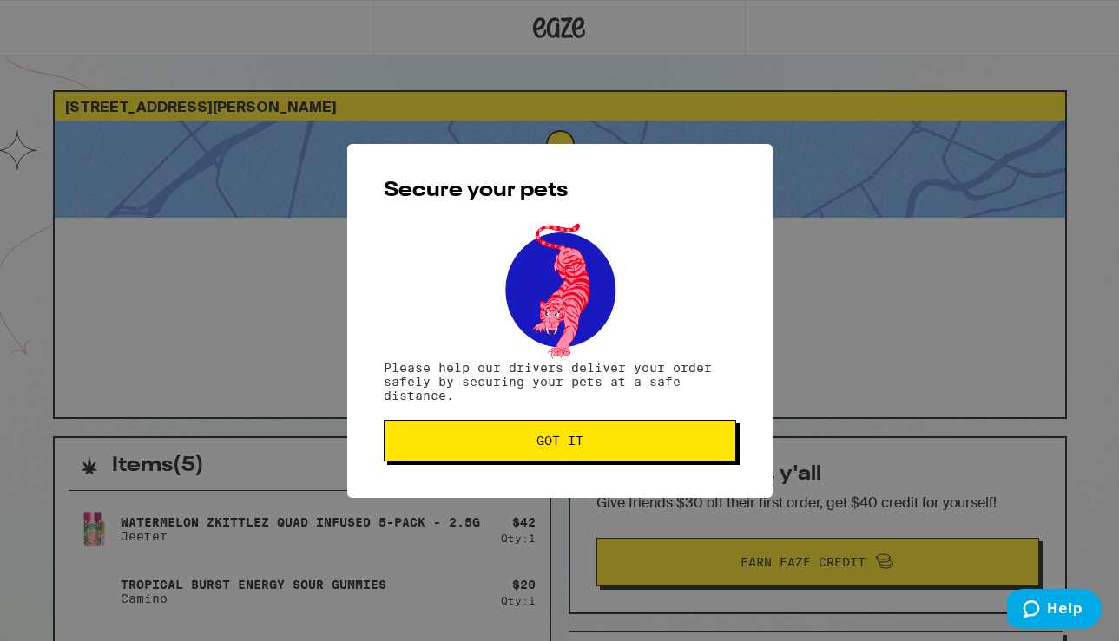
click at [566, 447] on span "Got it" at bounding box center [559, 441] width 47 height 12
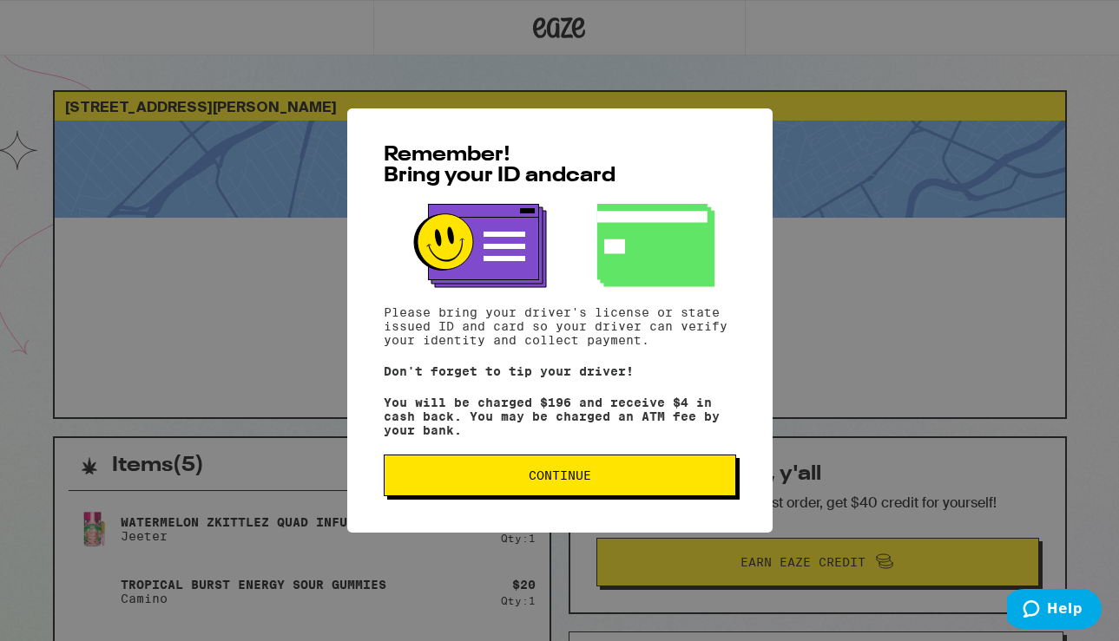
click at [577, 482] on span "Continue" at bounding box center [559, 475] width 62 height 12
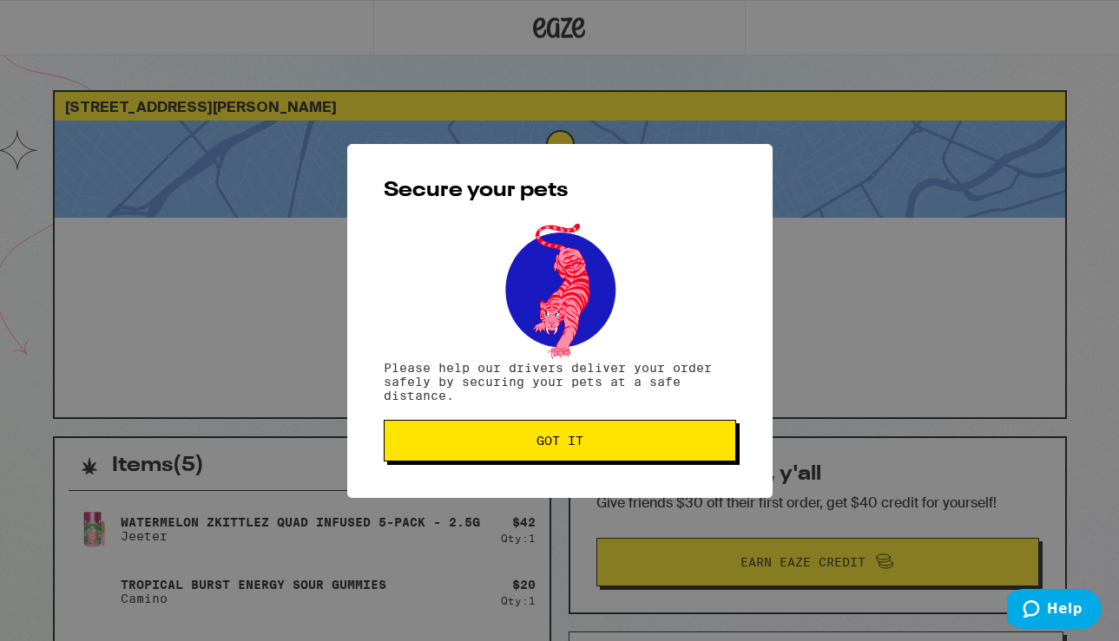
click at [516, 438] on span "Got it" at bounding box center [559, 441] width 323 height 12
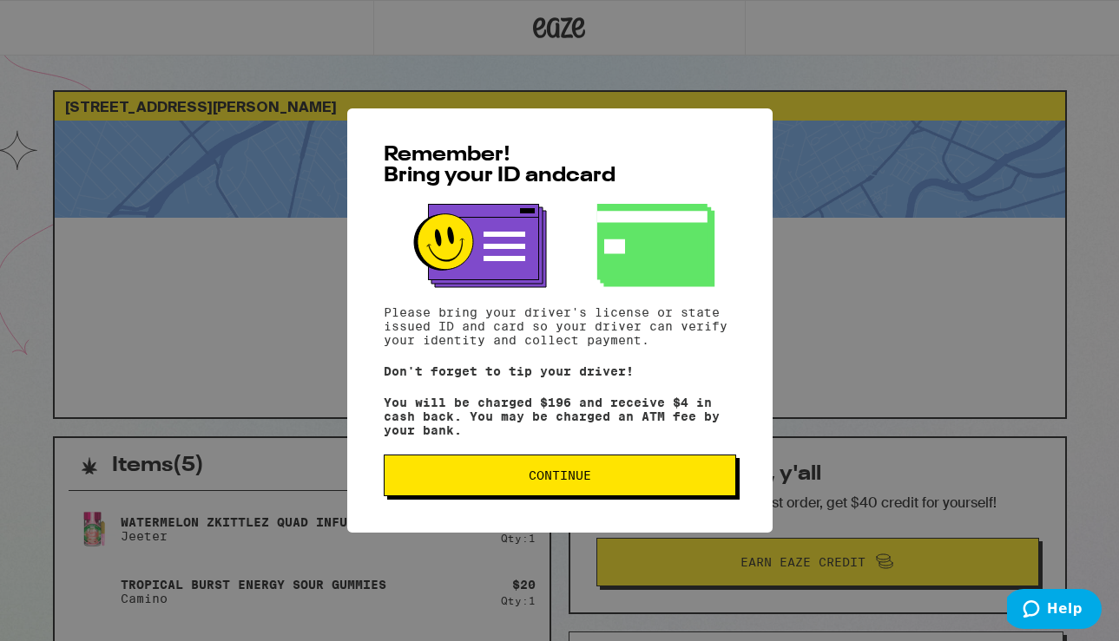
click at [542, 482] on span "Continue" at bounding box center [559, 475] width 62 height 12
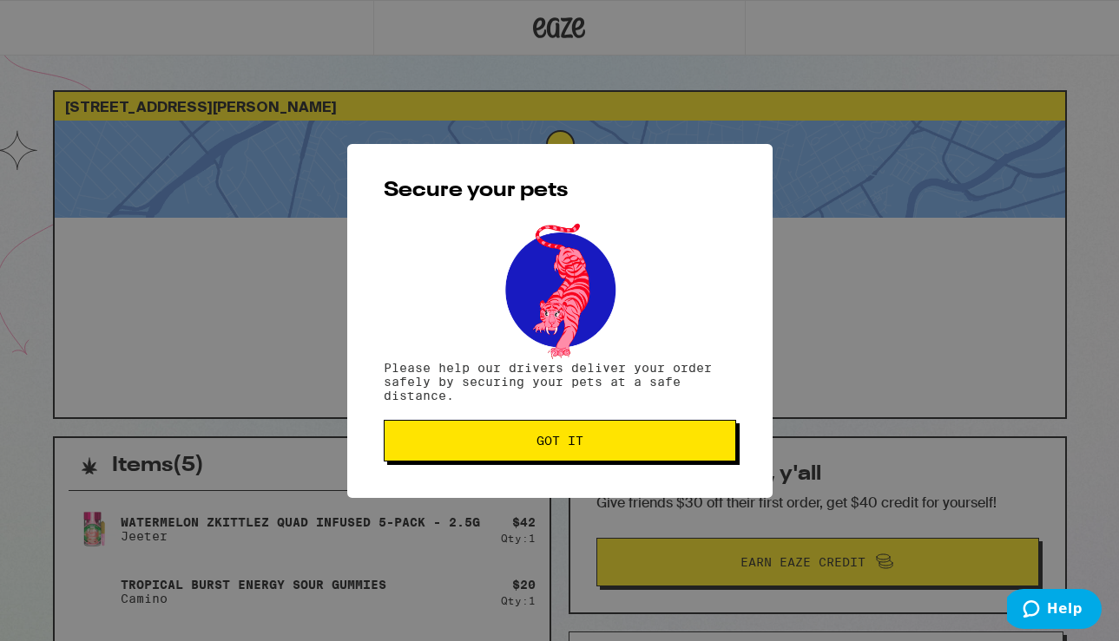
click at [545, 459] on button "Got it" at bounding box center [560, 441] width 352 height 42
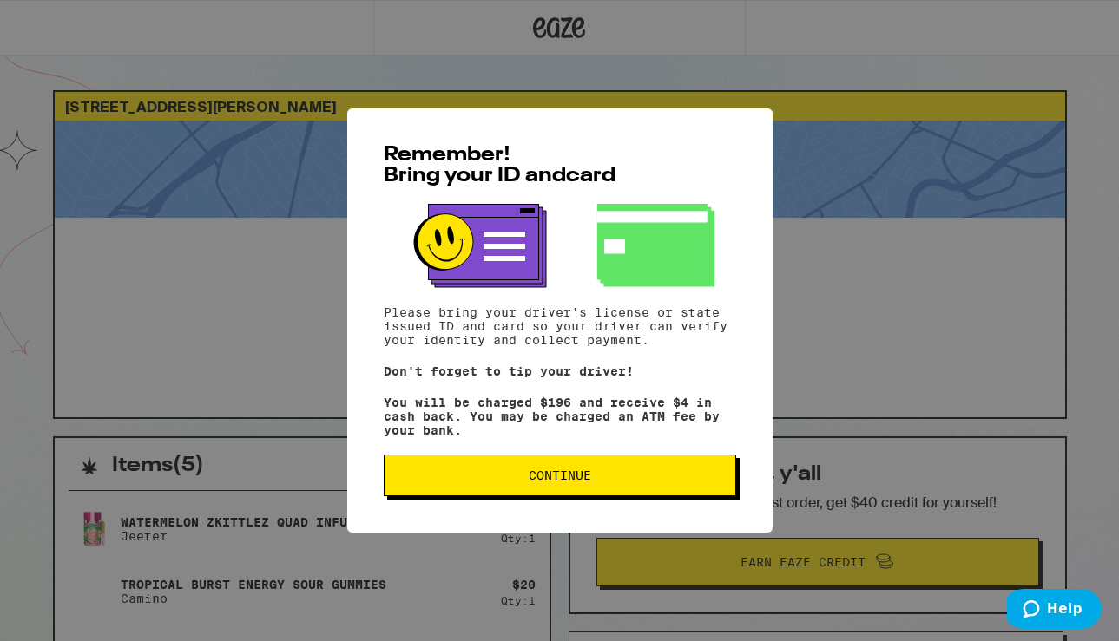
click at [417, 482] on span "Continue" at bounding box center [559, 475] width 323 height 12
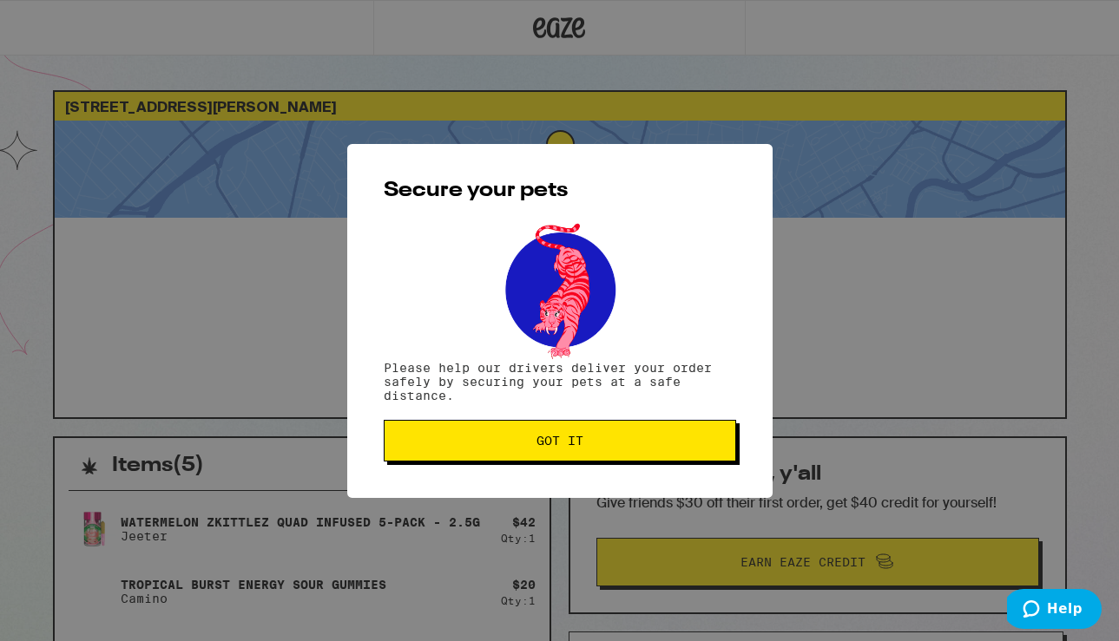
click at [420, 439] on span "Got it" at bounding box center [559, 441] width 323 height 12
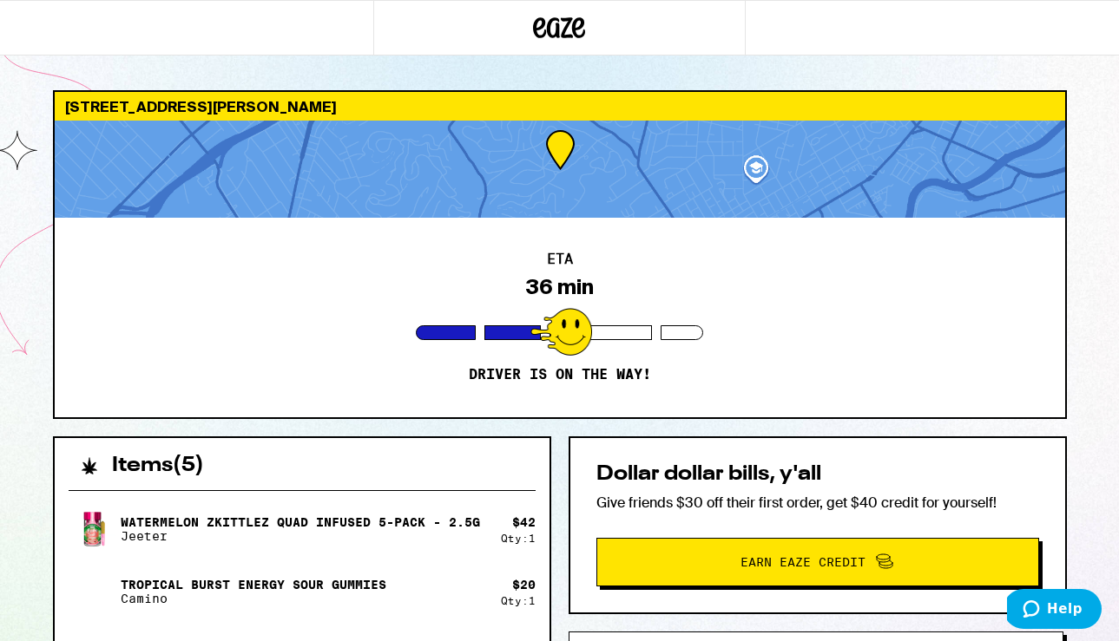
click at [32, 358] on div "4717 Cleland Ave Los Angeles 90065 ETA 36 min Driver is on the way! Items ( 5 )…" at bounding box center [559, 572] width 1119 height 1145
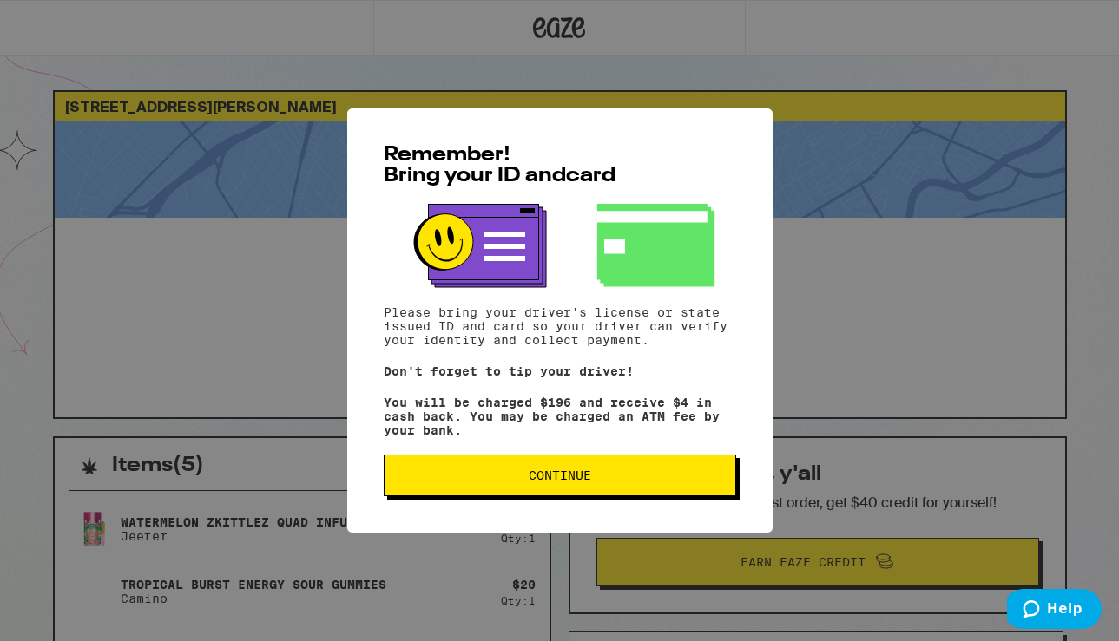
click at [600, 472] on button "Continue" at bounding box center [560, 476] width 352 height 42
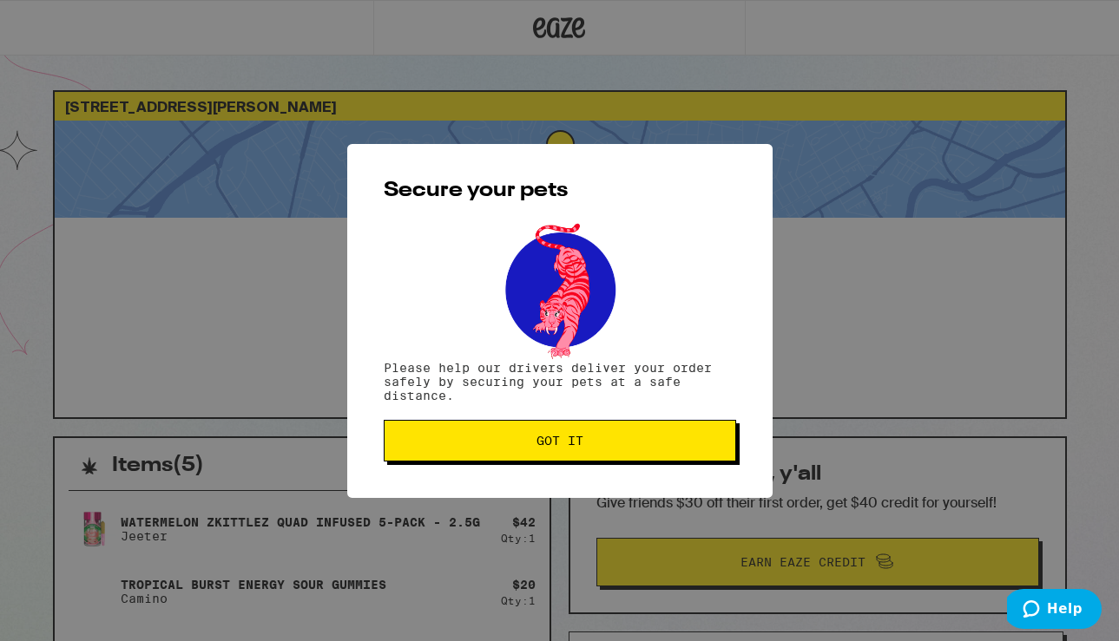
click at [623, 446] on span "Got it" at bounding box center [559, 441] width 323 height 12
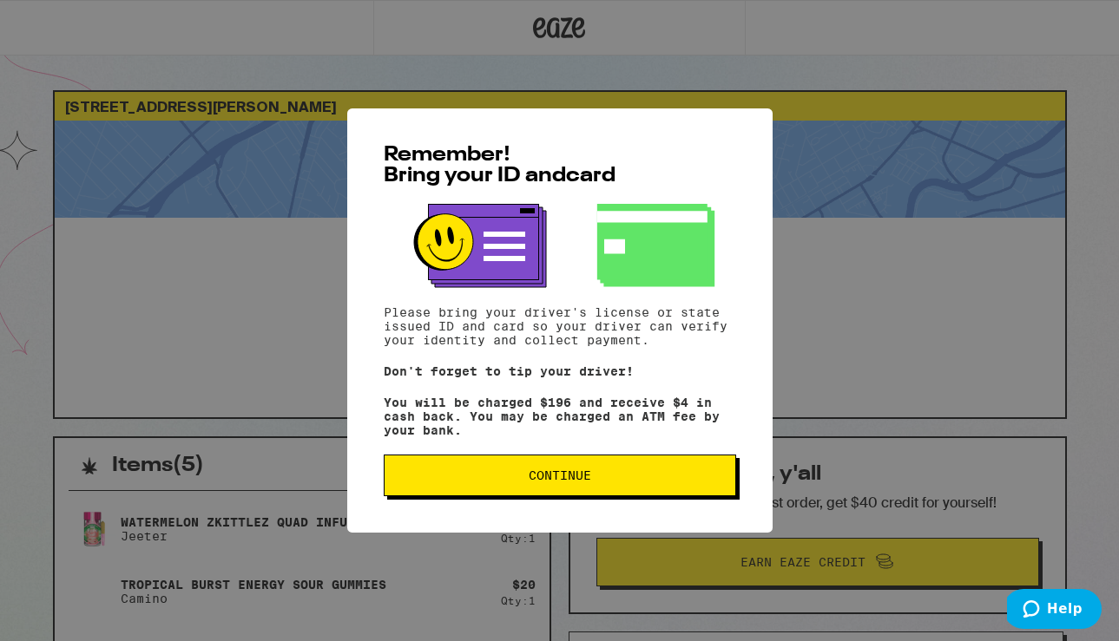
click at [528, 469] on button "Continue" at bounding box center [560, 476] width 352 height 42
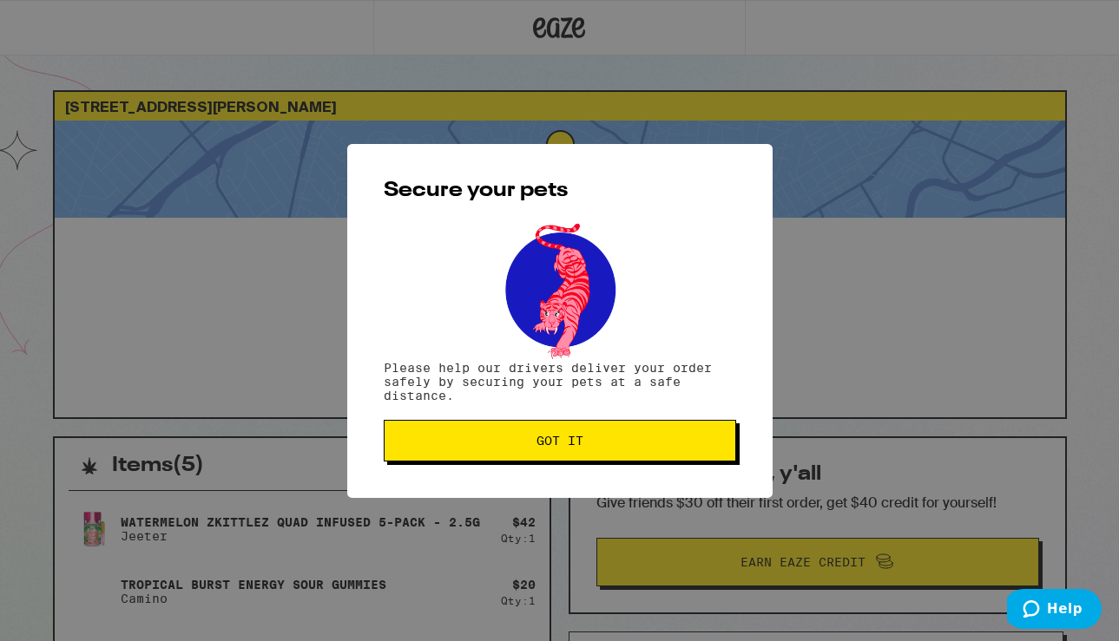
click at [555, 441] on span "Got it" at bounding box center [559, 441] width 47 height 12
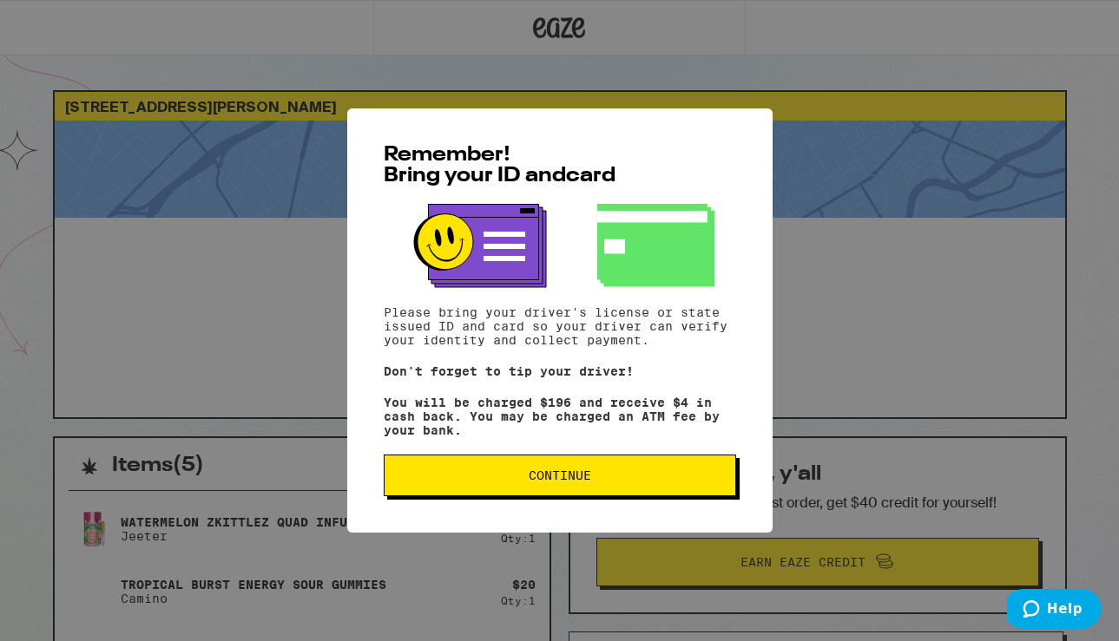
click at [567, 481] on span "Continue" at bounding box center [559, 475] width 62 height 12
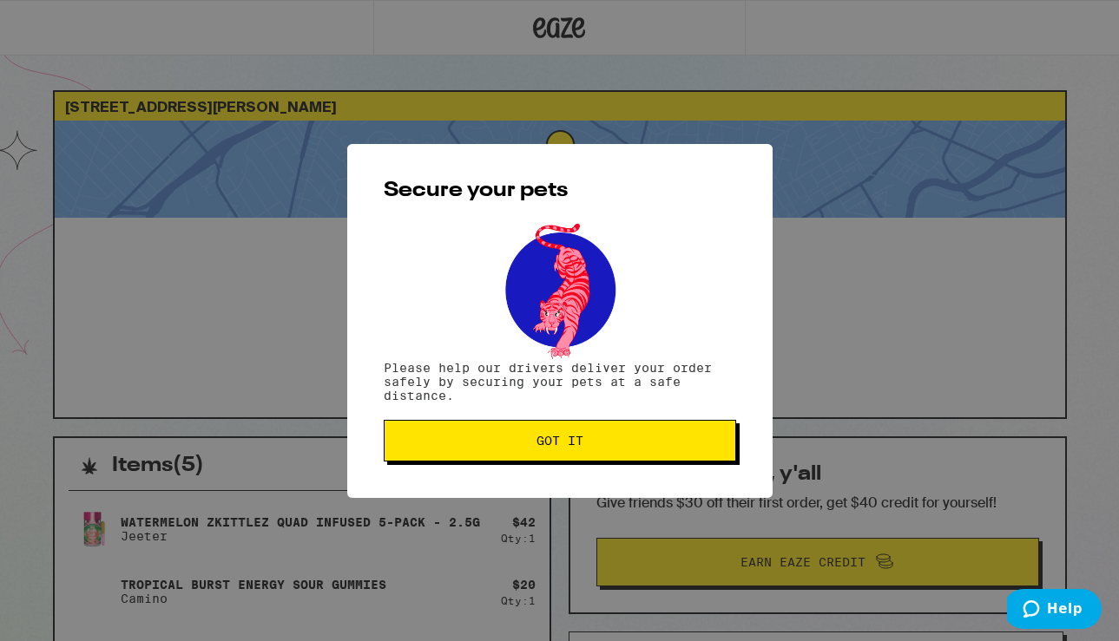
click at [565, 447] on span "Got it" at bounding box center [559, 441] width 47 height 12
